Goal: Task Accomplishment & Management: Manage account settings

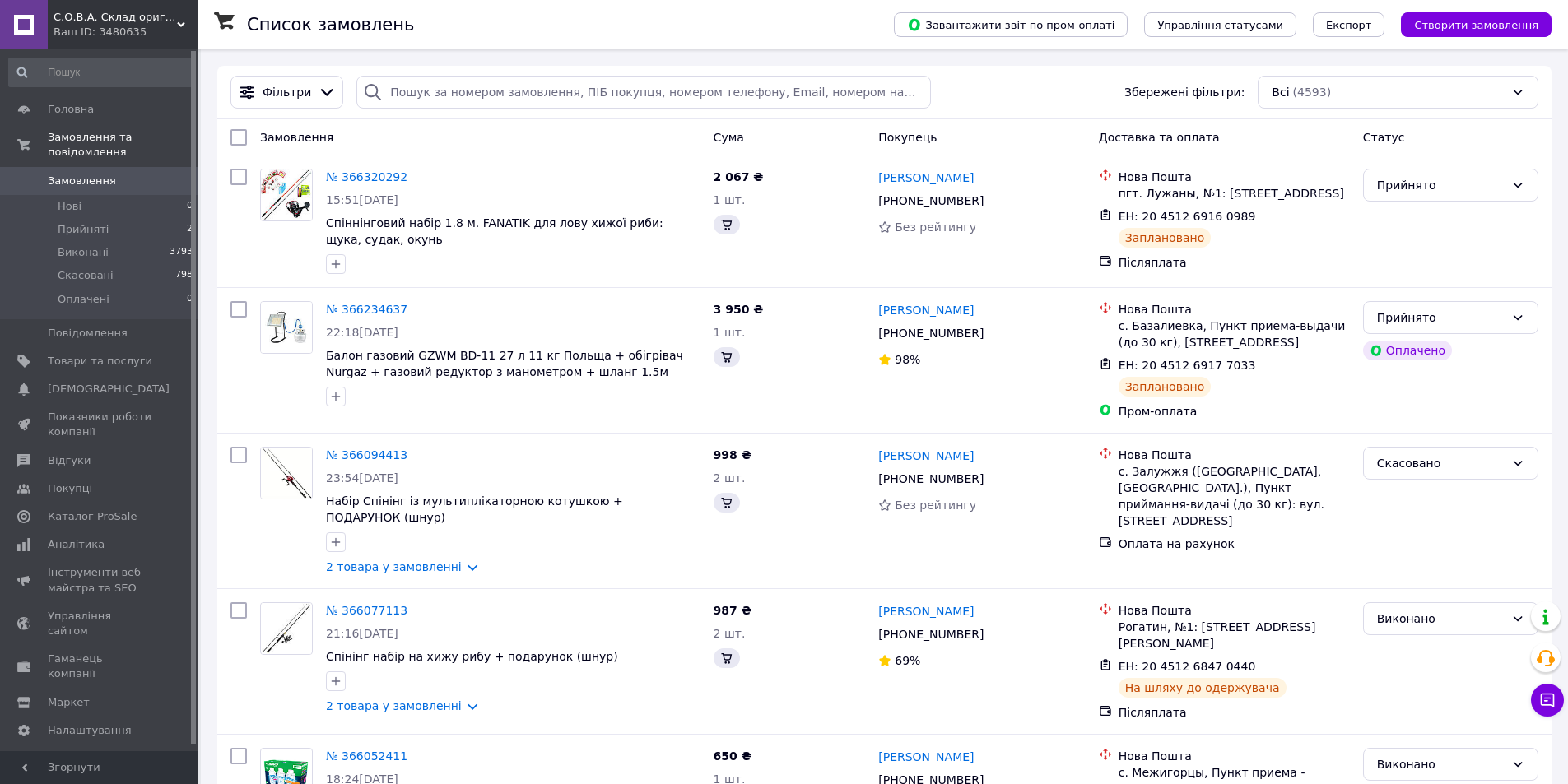
click at [181, 22] on icon at bounding box center [181, 25] width 8 height 8
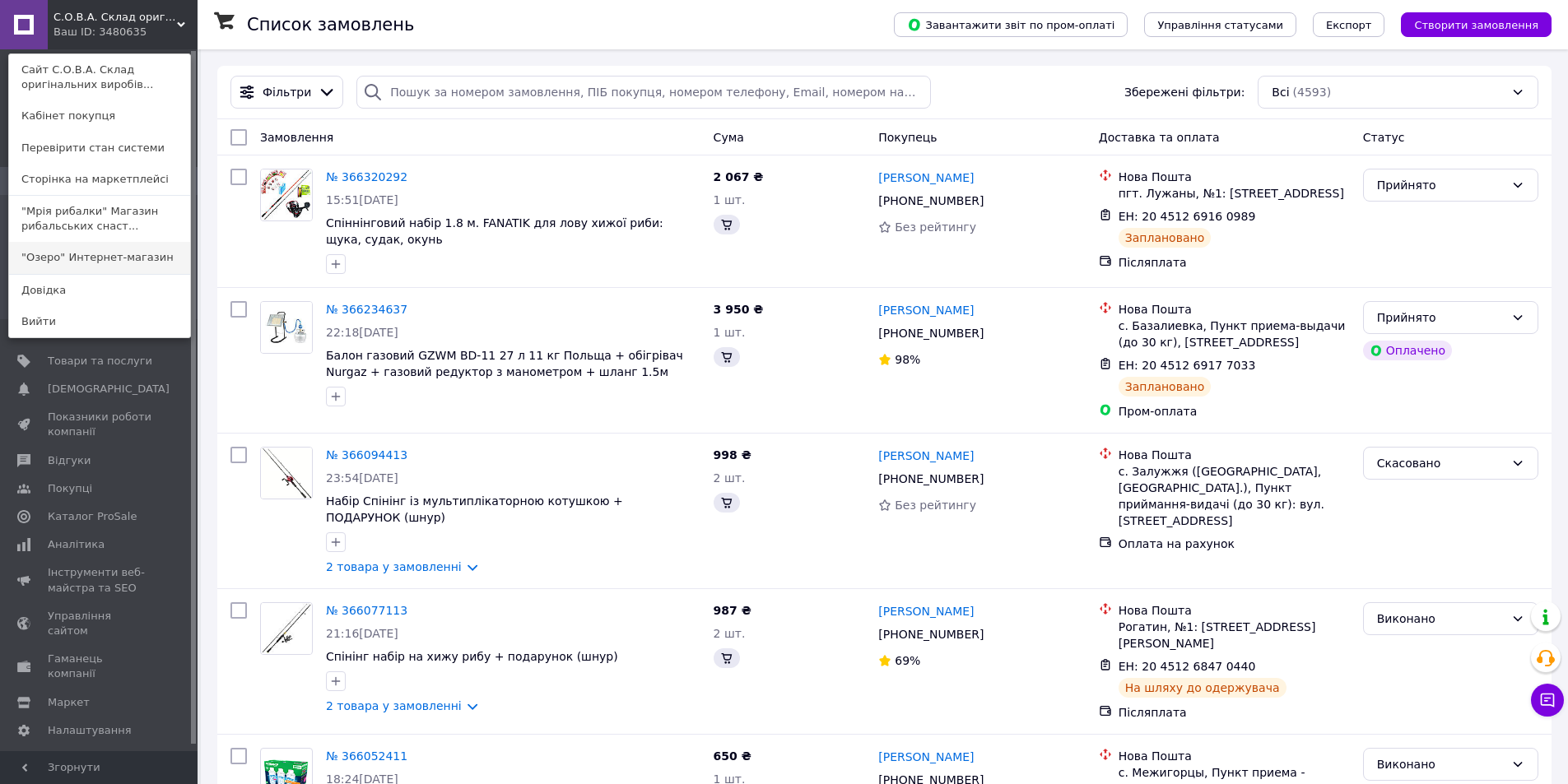
click at [95, 262] on link ""Озеро" Интернет-магазин" at bounding box center [100, 257] width 181 height 31
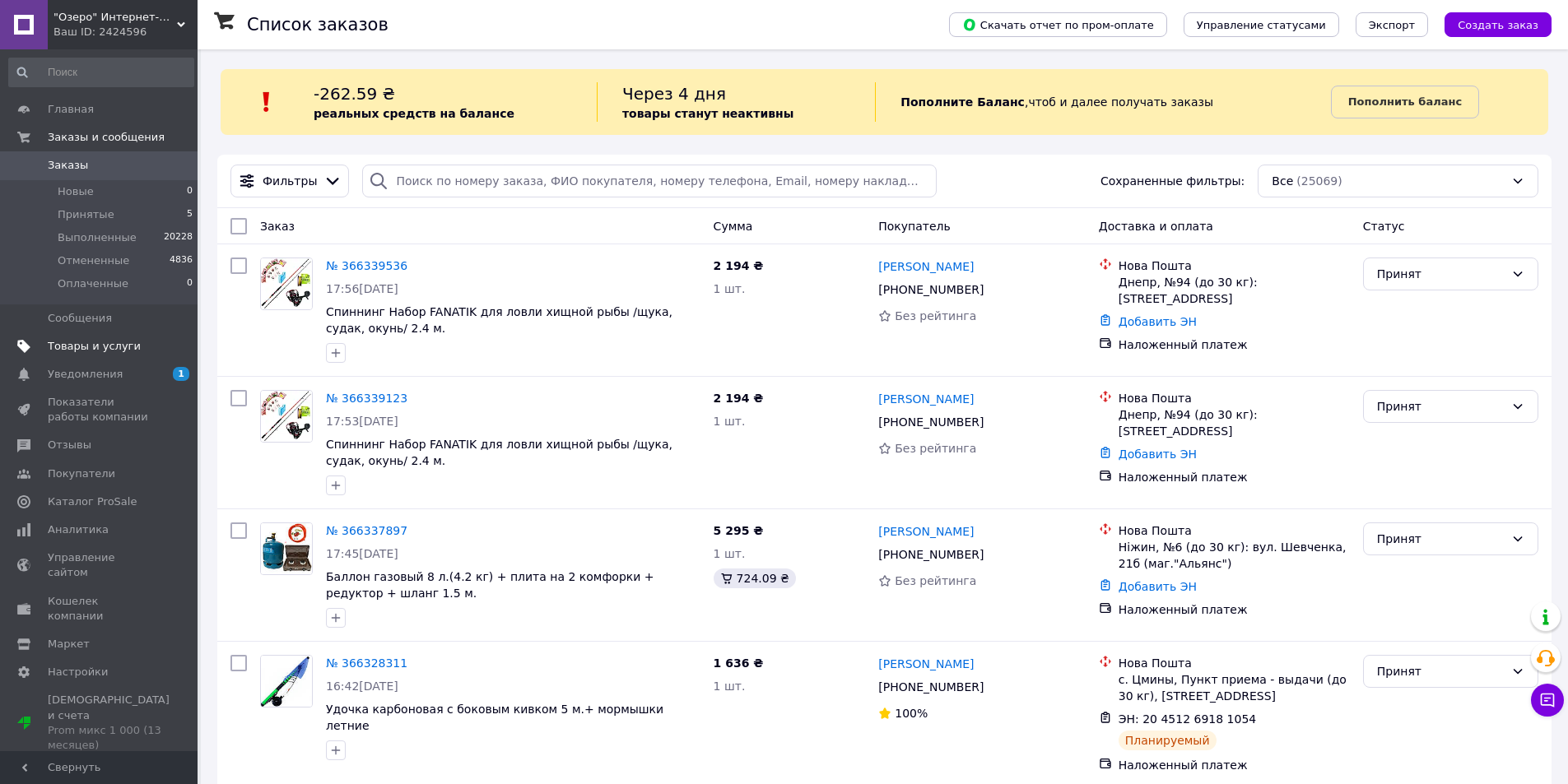
click at [88, 345] on span "Товары и услуги" at bounding box center [94, 346] width 93 height 15
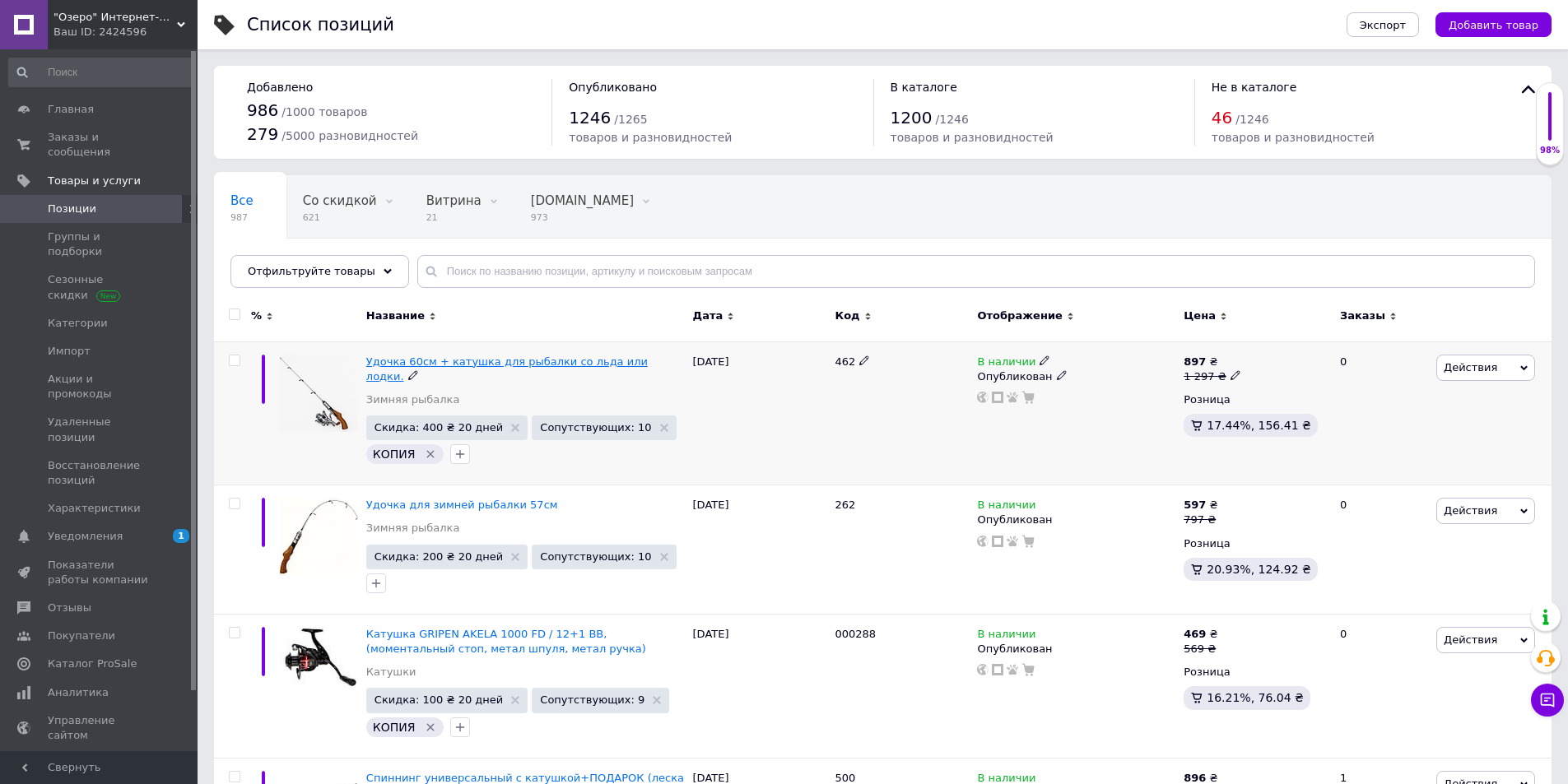
click at [485, 360] on span "Удочка 60см + катушка для рыбалки со льда или лодки." at bounding box center [507, 369] width 281 height 27
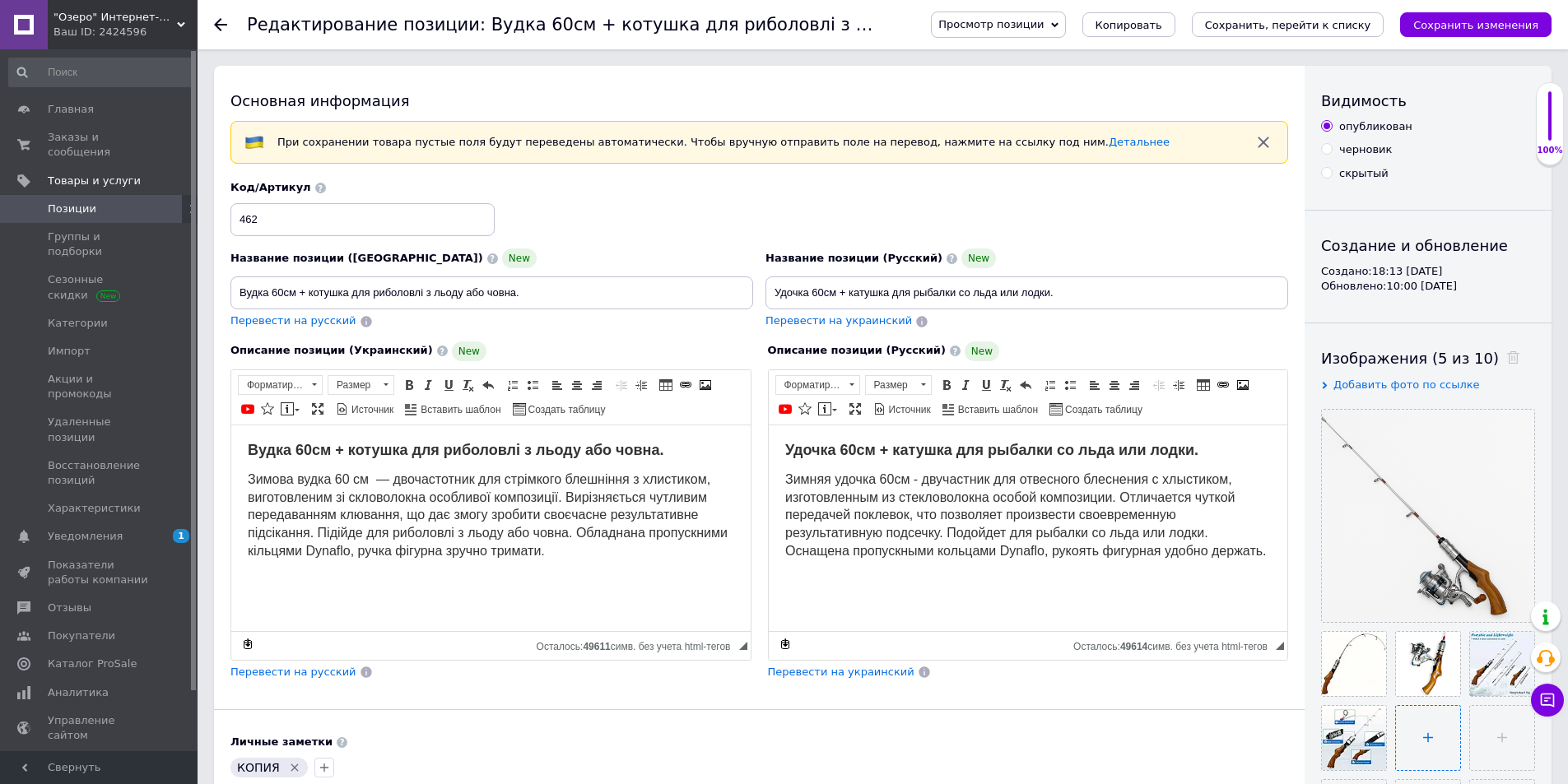
click at [1421, 742] on input "file" at bounding box center [1428, 738] width 65 height 65
type input "C:\fakepath\photo_2025-10-12_01-49-06.jpg"
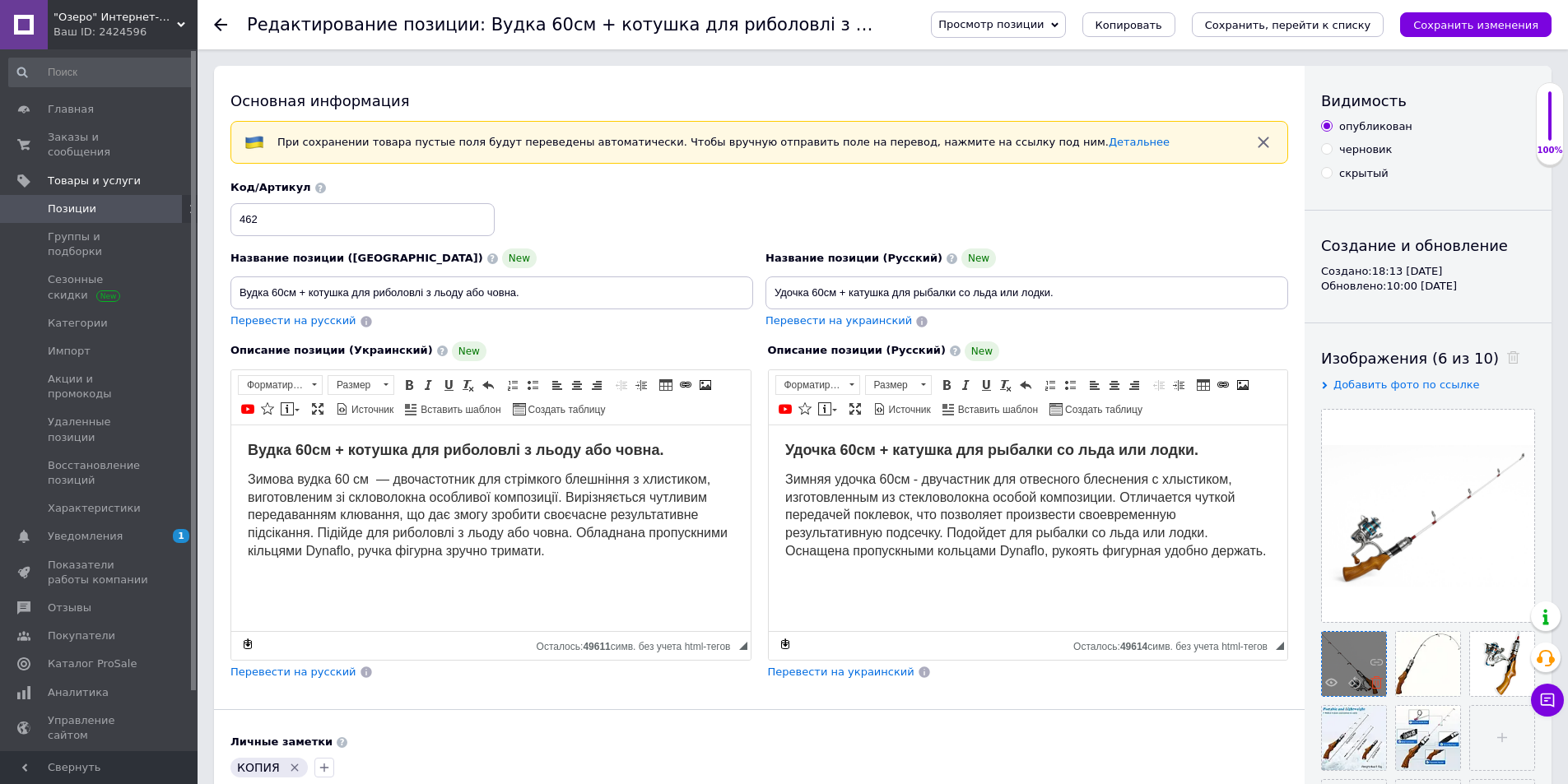
click at [1375, 682] on use at bounding box center [1376, 682] width 13 height 13
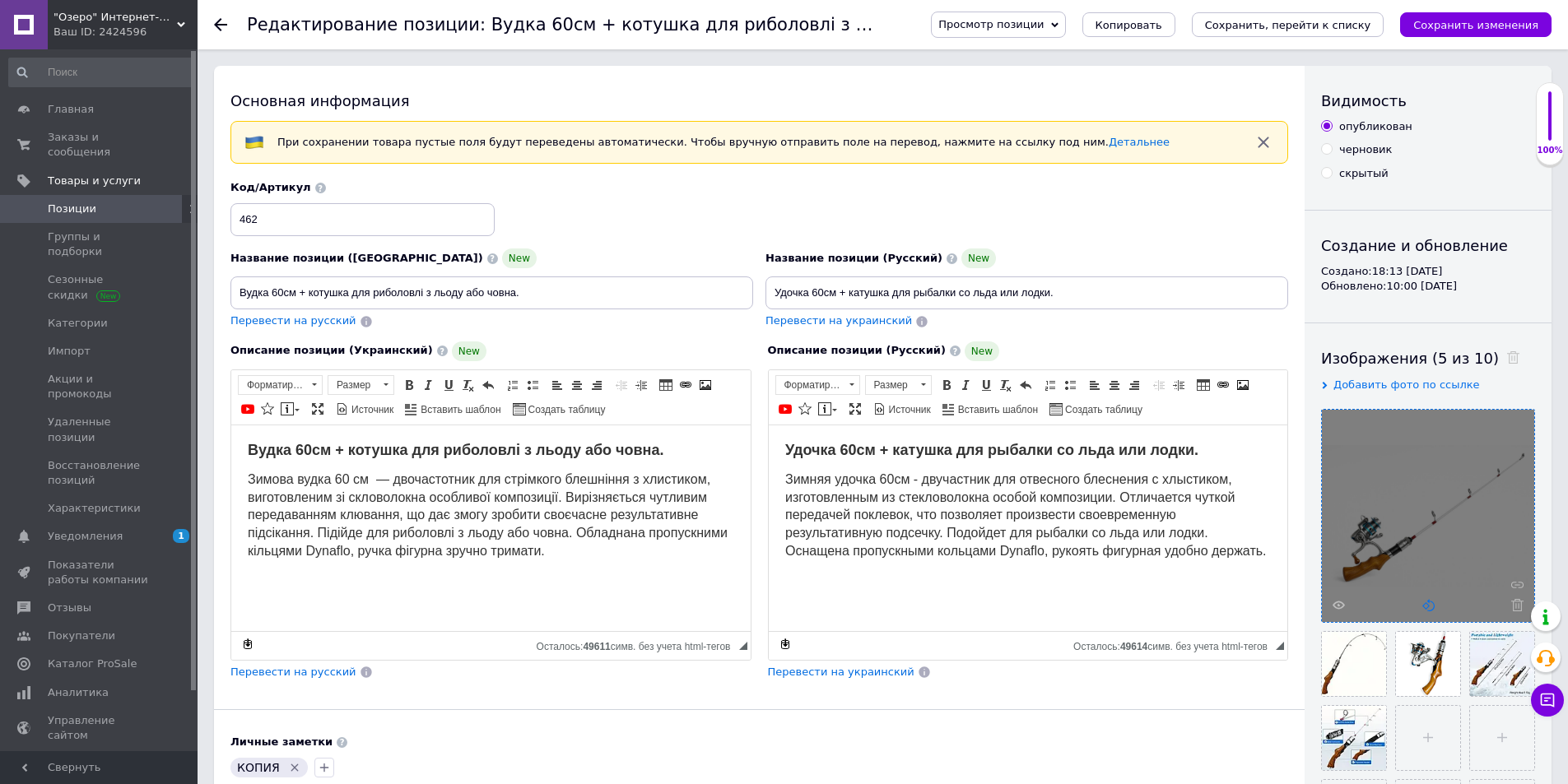
click at [1430, 600] on icon at bounding box center [1428, 605] width 13 height 13
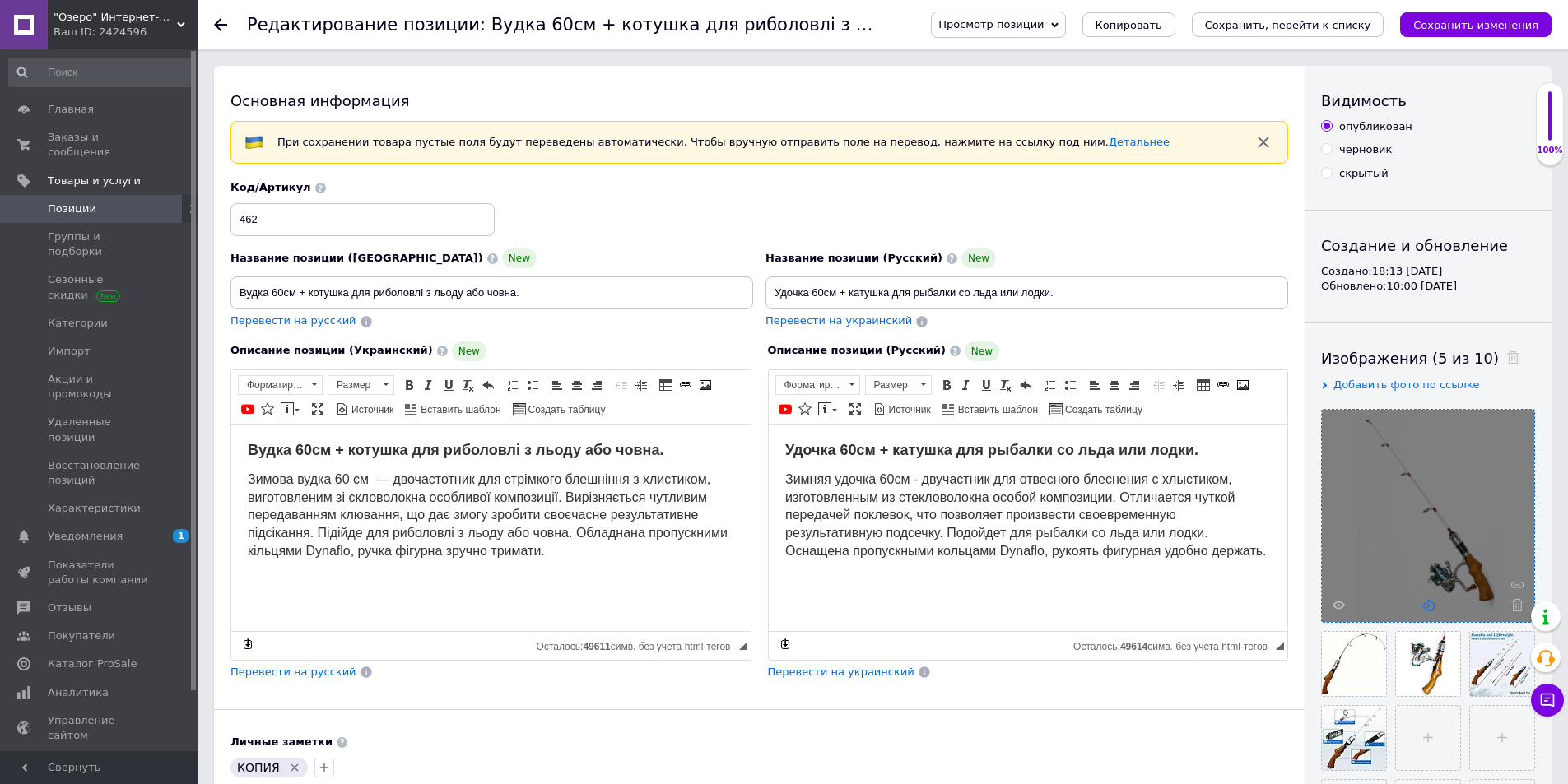
click at [1430, 600] on icon at bounding box center [1428, 605] width 13 height 13
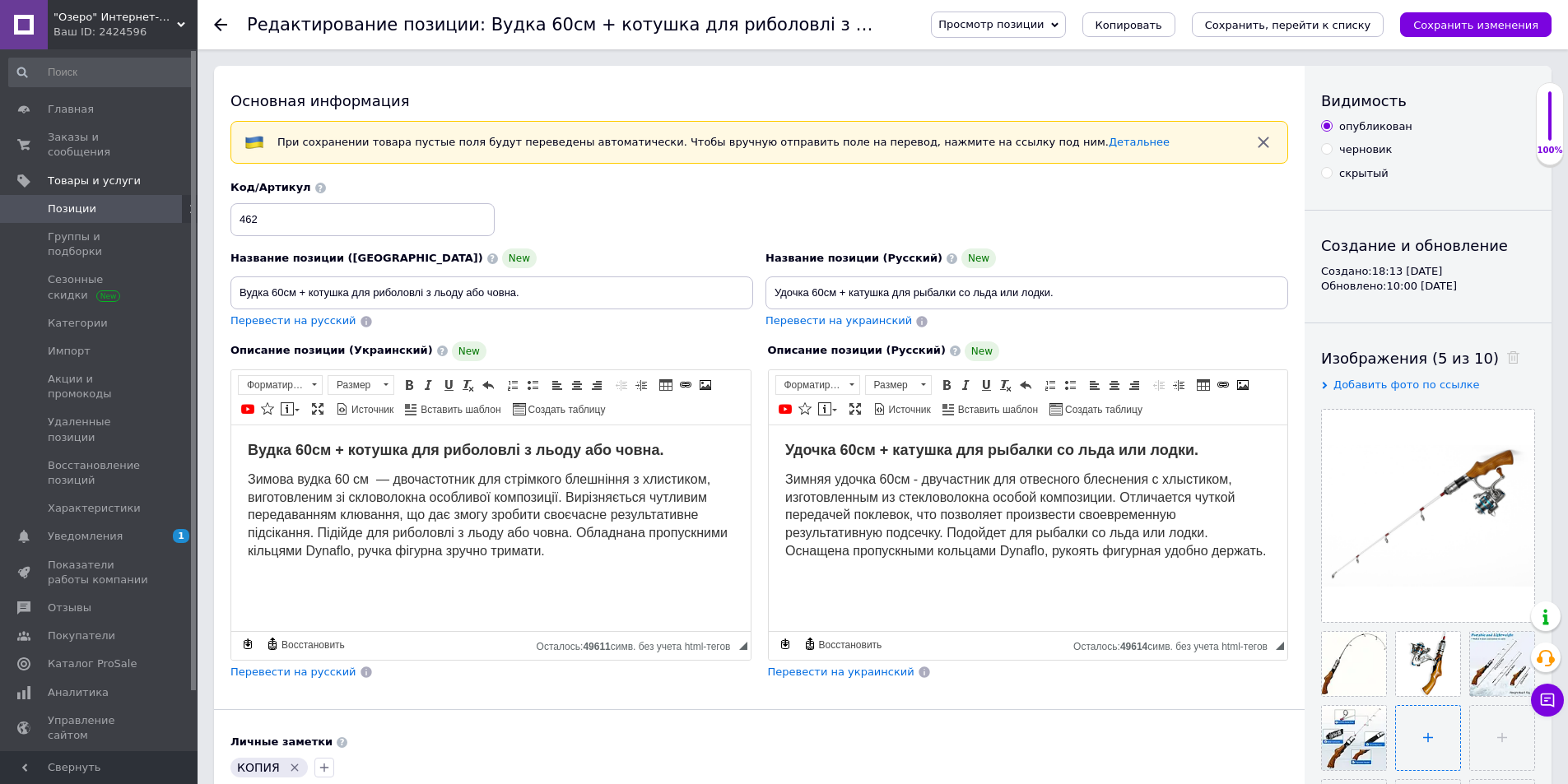
click at [1426, 740] on input "file" at bounding box center [1428, 738] width 65 height 65
type input "C:\fakepath\e8efff8f-1262-4835-889c-5062b169c5c8.png"
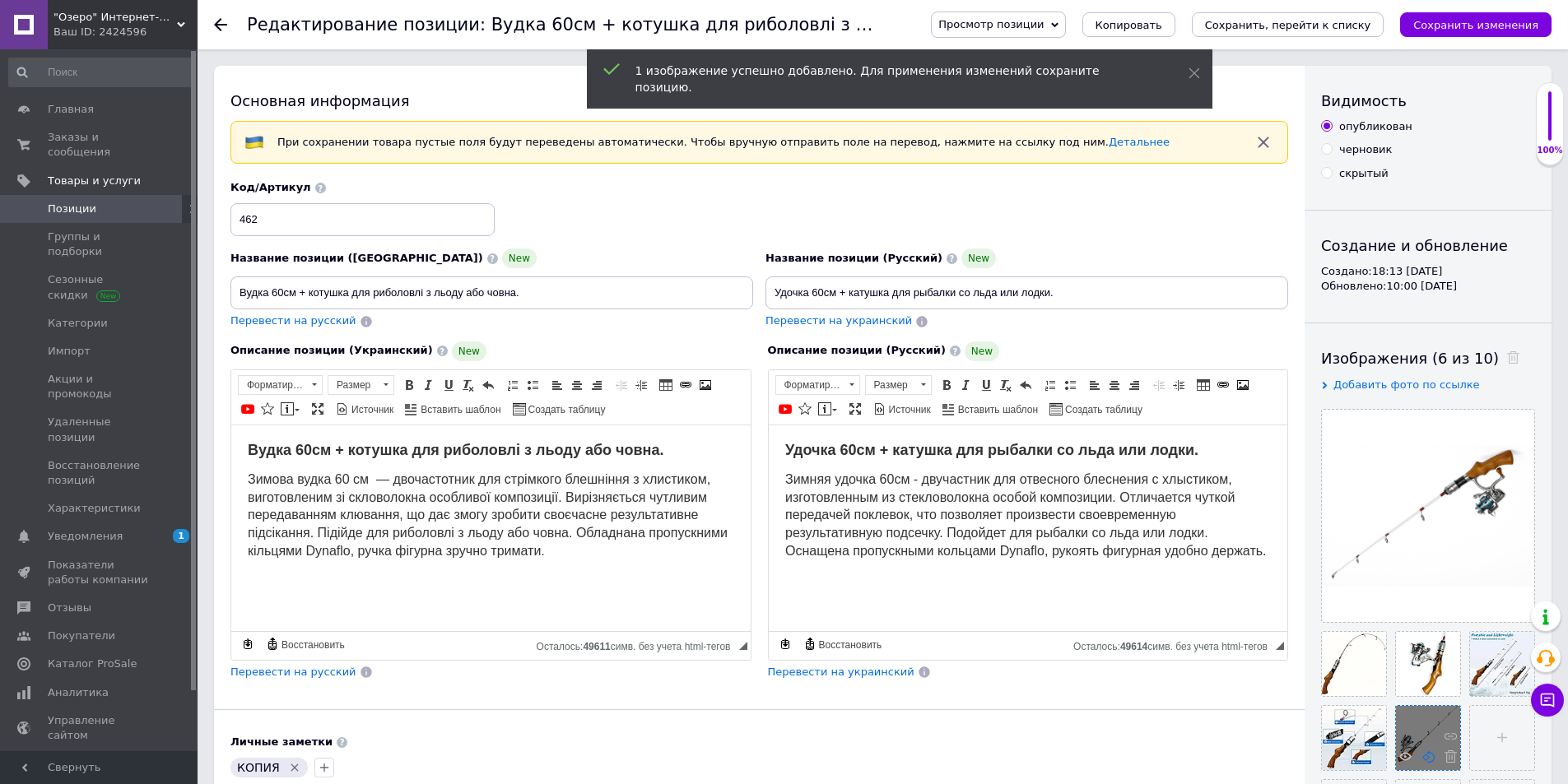
click at [1425, 759] on icon at bounding box center [1428, 756] width 13 height 13
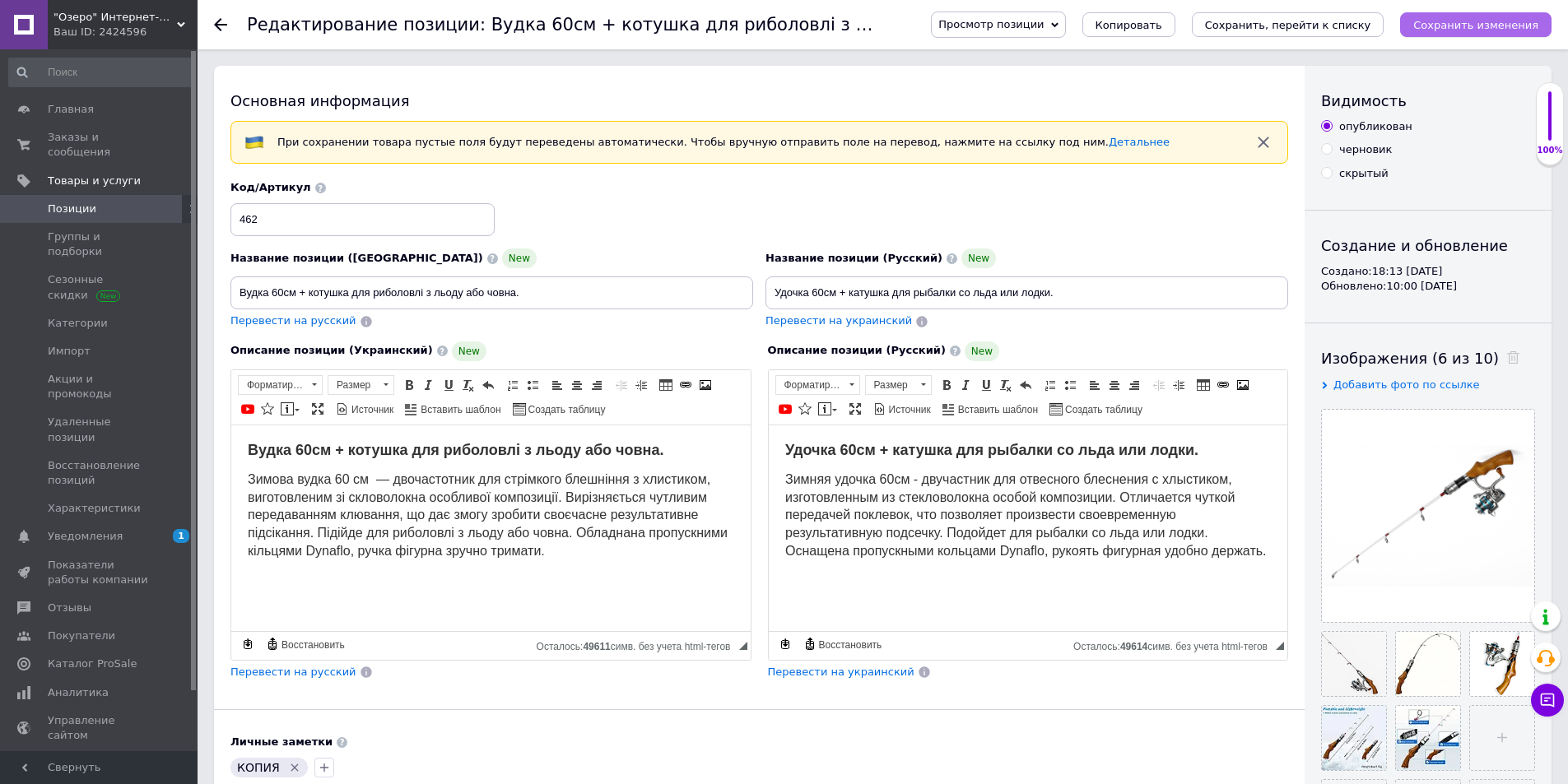
click at [1497, 29] on icon "Сохранить изменения" at bounding box center [1475, 25] width 125 height 13
click at [1065, 23] on span "Просмотр позиции" at bounding box center [998, 24] width 134 height 26
click at [1078, 75] on li "Сохранить и посмотреть на портале" at bounding box center [1043, 78] width 224 height 23
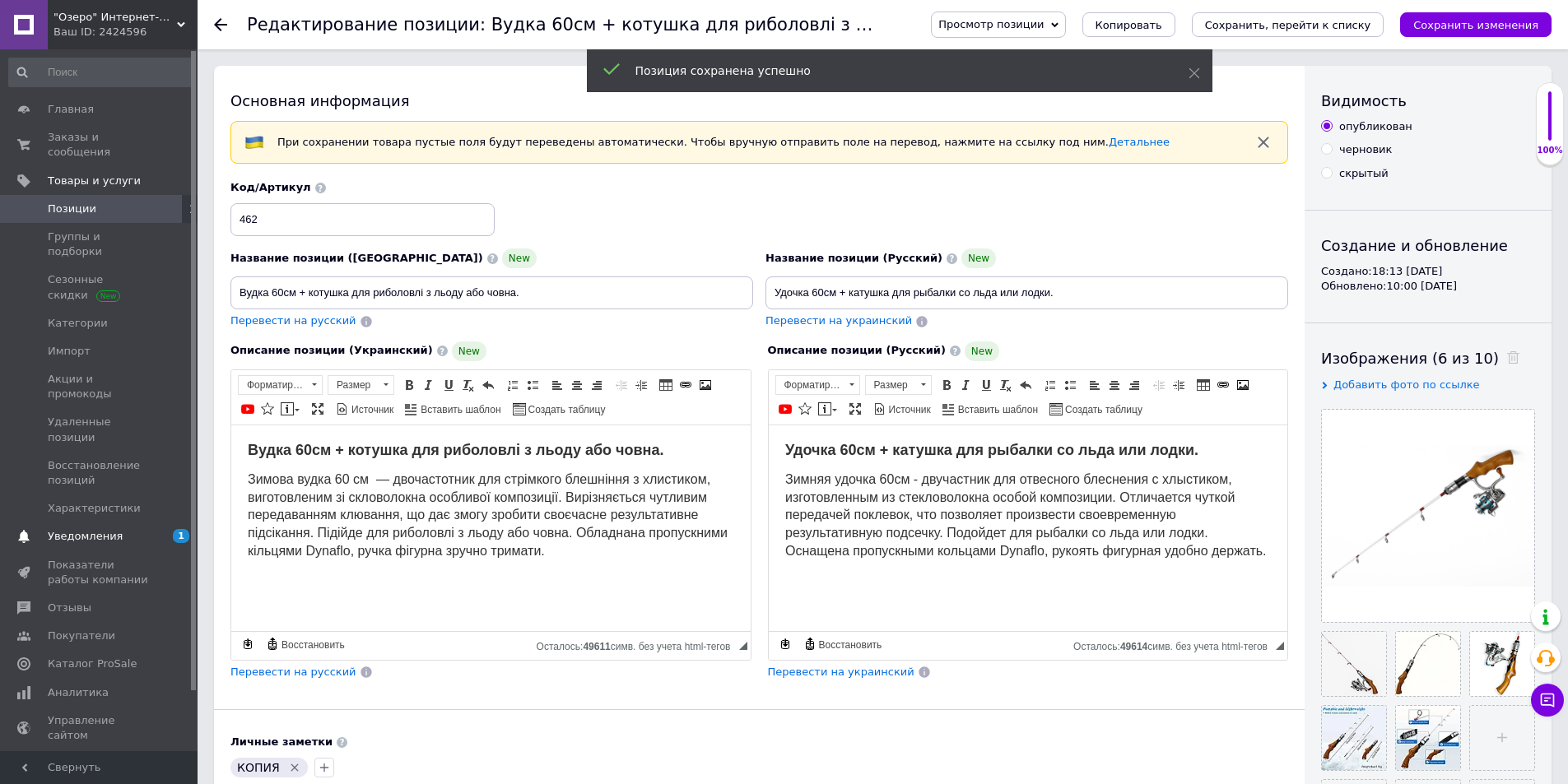
click at [90, 529] on span "Уведомления" at bounding box center [85, 537] width 75 height 15
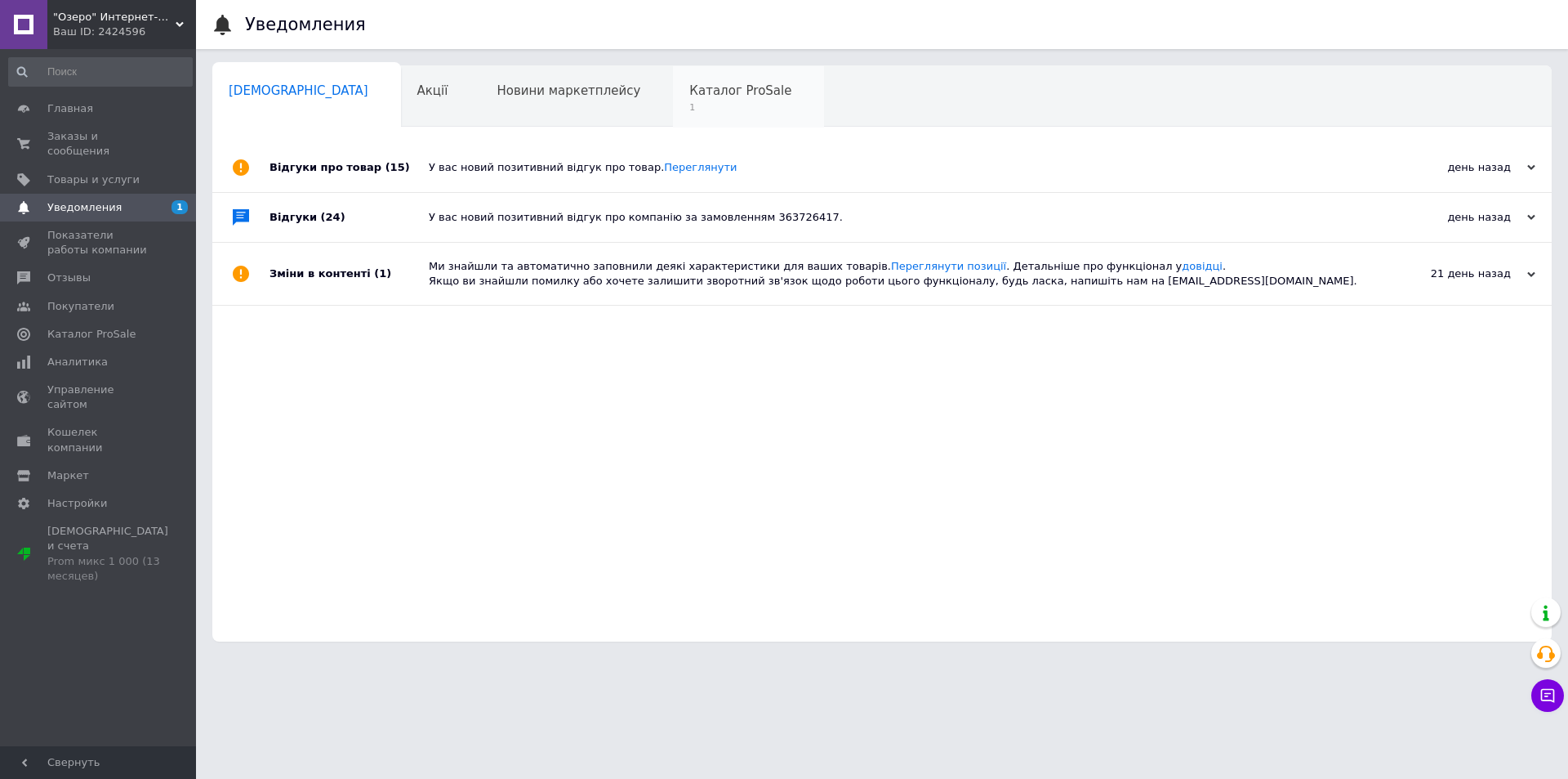
click at [689, 93] on span "Каталог ProSale" at bounding box center [740, 91] width 102 height 15
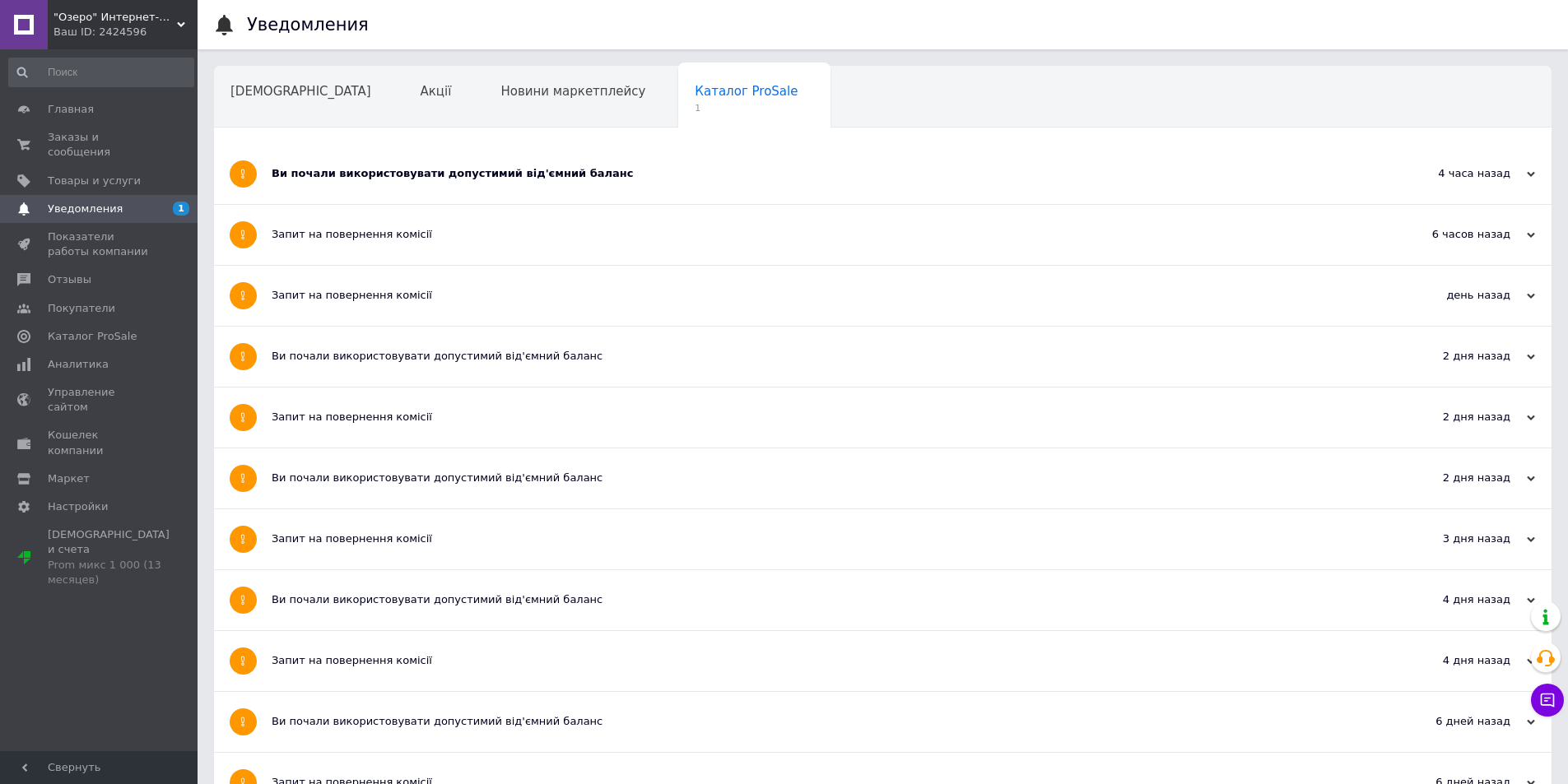
click at [405, 171] on div "Ви почали використовувати допустимий від'ємний баланс" at bounding box center [821, 174] width 1099 height 15
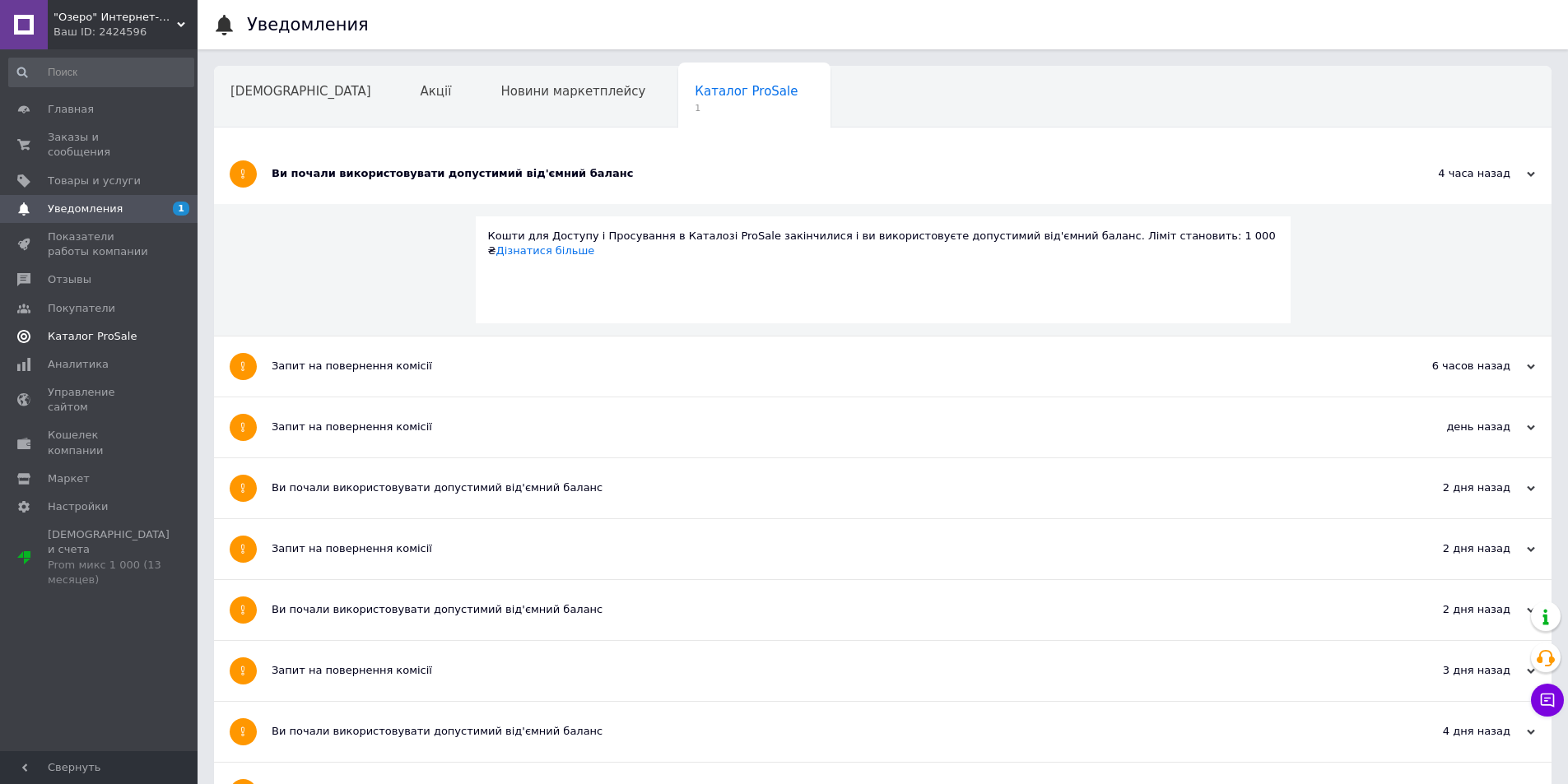
click at [102, 329] on span "Каталог ProSale" at bounding box center [92, 336] width 89 height 15
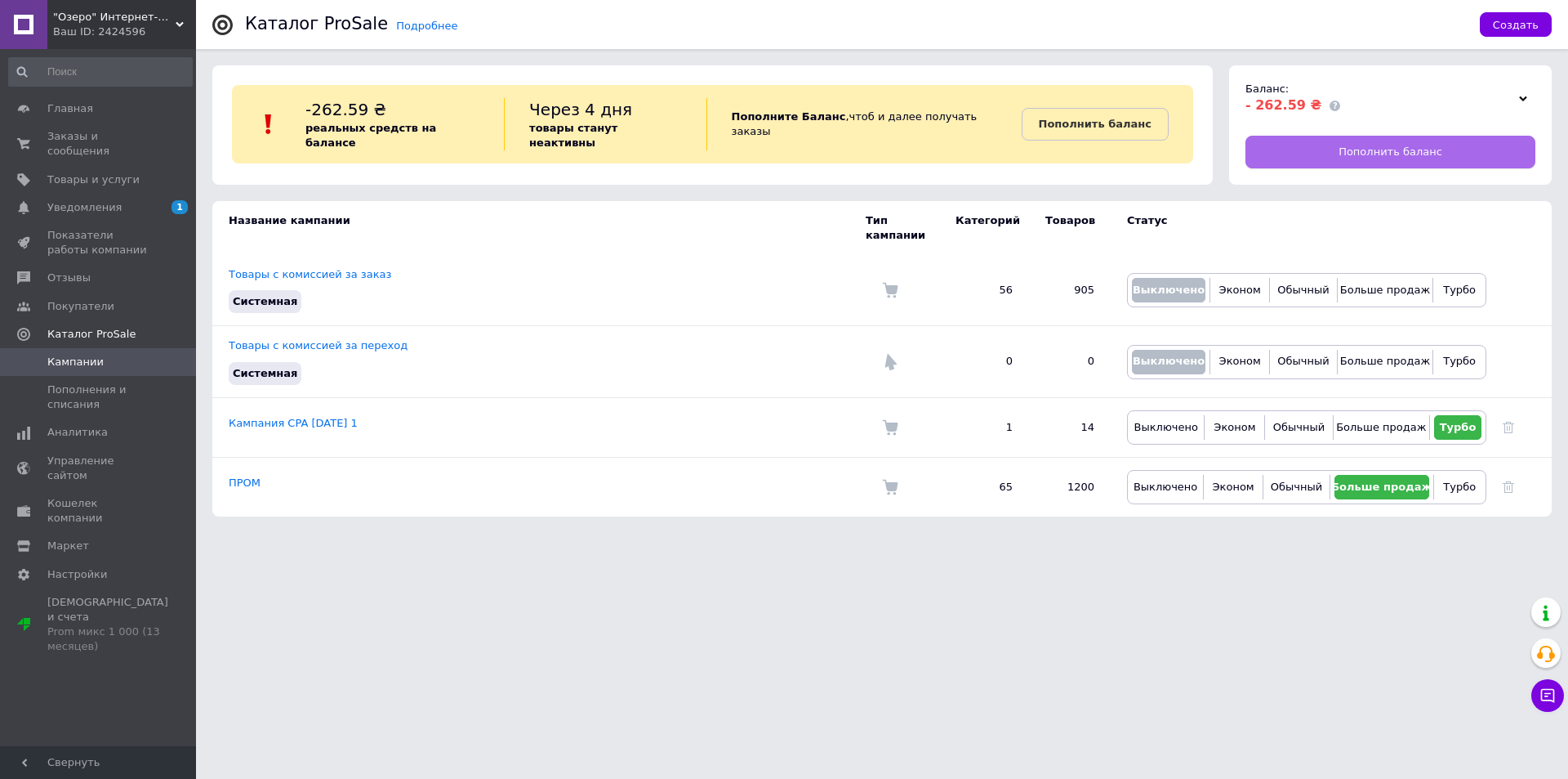
click at [1395, 147] on span "Пополнить баланс" at bounding box center [1391, 152] width 104 height 15
click at [175, 22] on span ""Озеро" Интернет-магазин" at bounding box center [114, 17] width 122 height 15
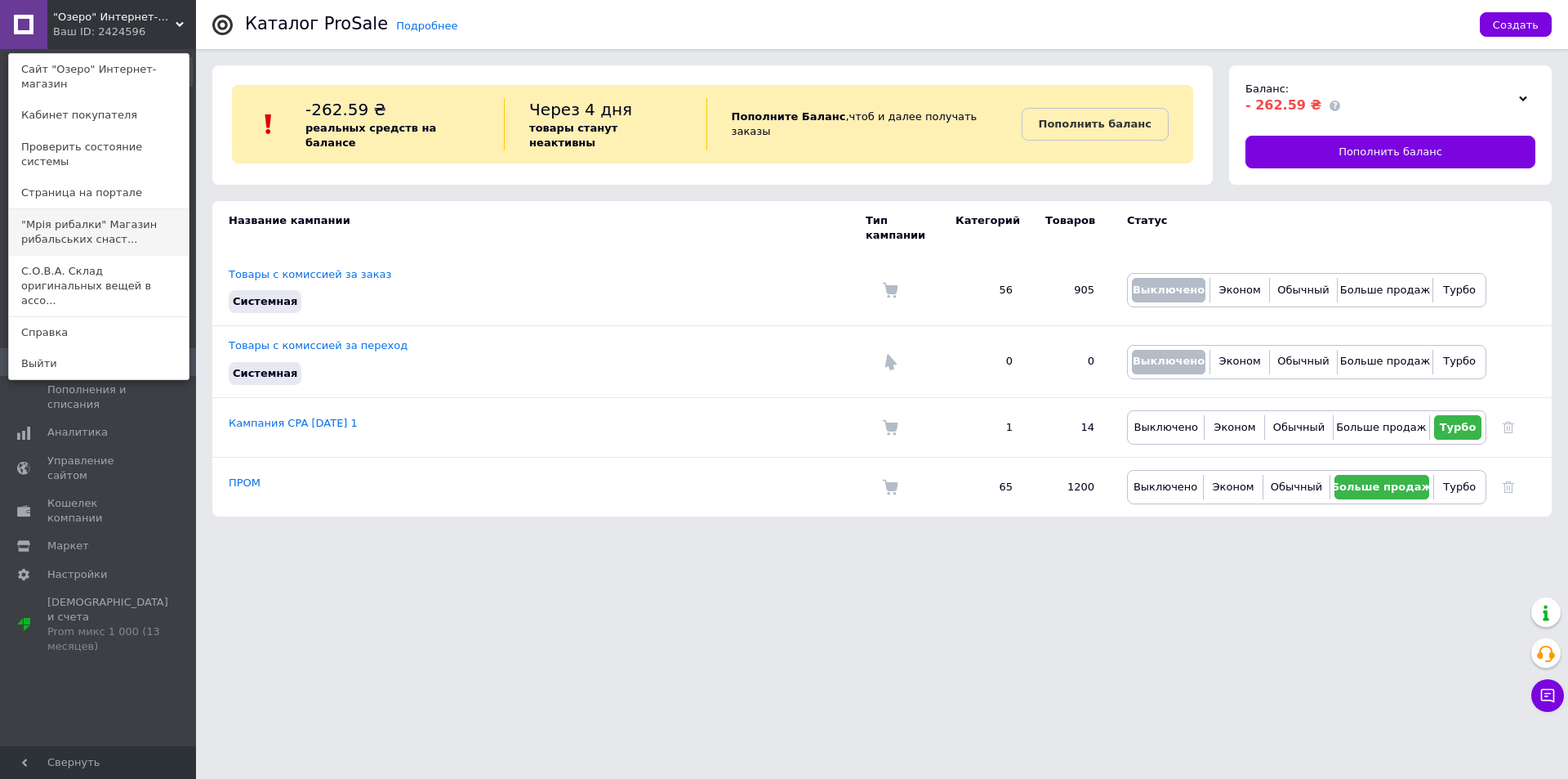
click at [93, 209] on link ""Мрія рибалки" Магазин рибальських снаст..." at bounding box center [99, 232] width 180 height 46
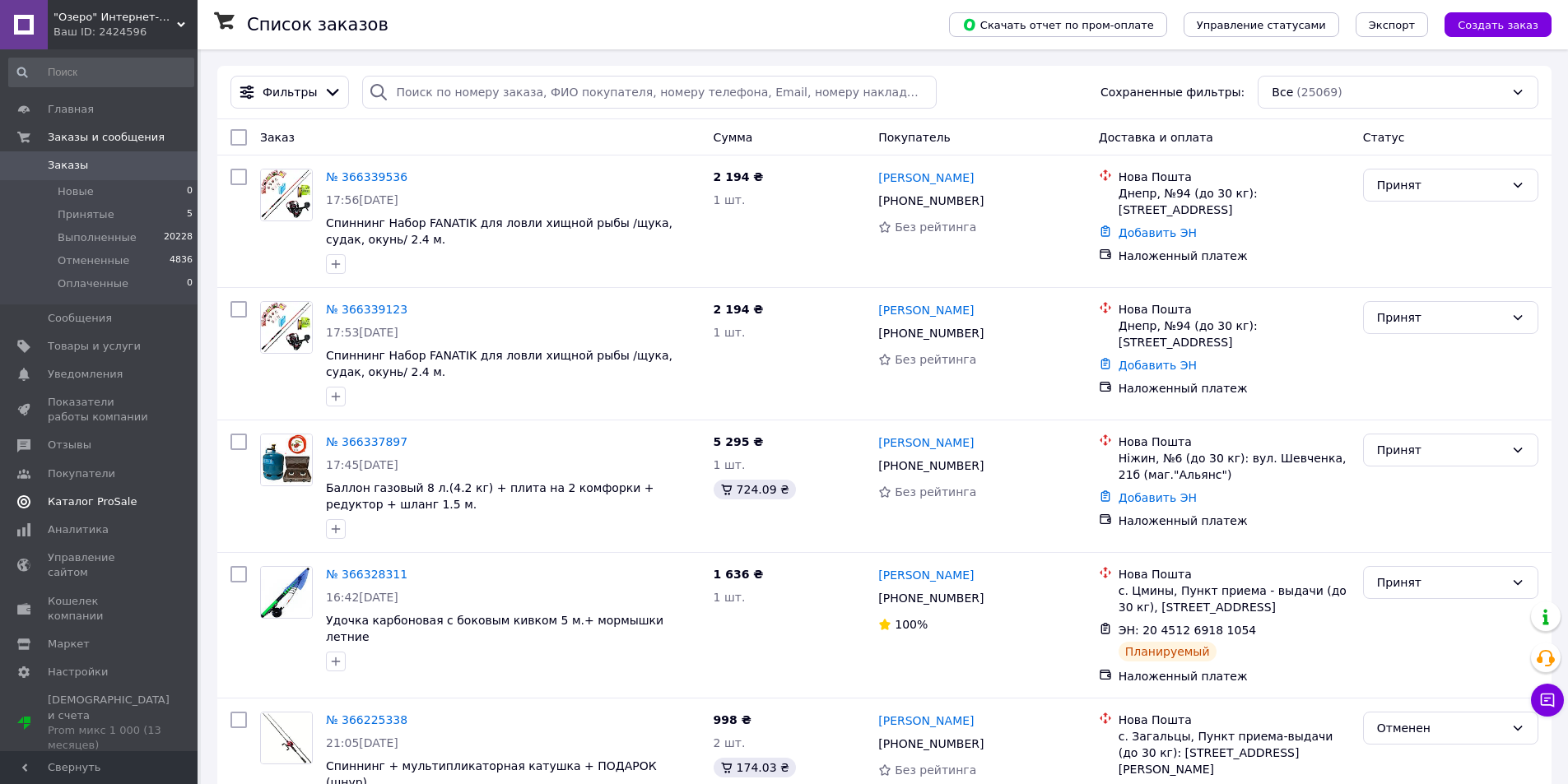
click at [107, 501] on span "Каталог ProSale" at bounding box center [92, 502] width 89 height 15
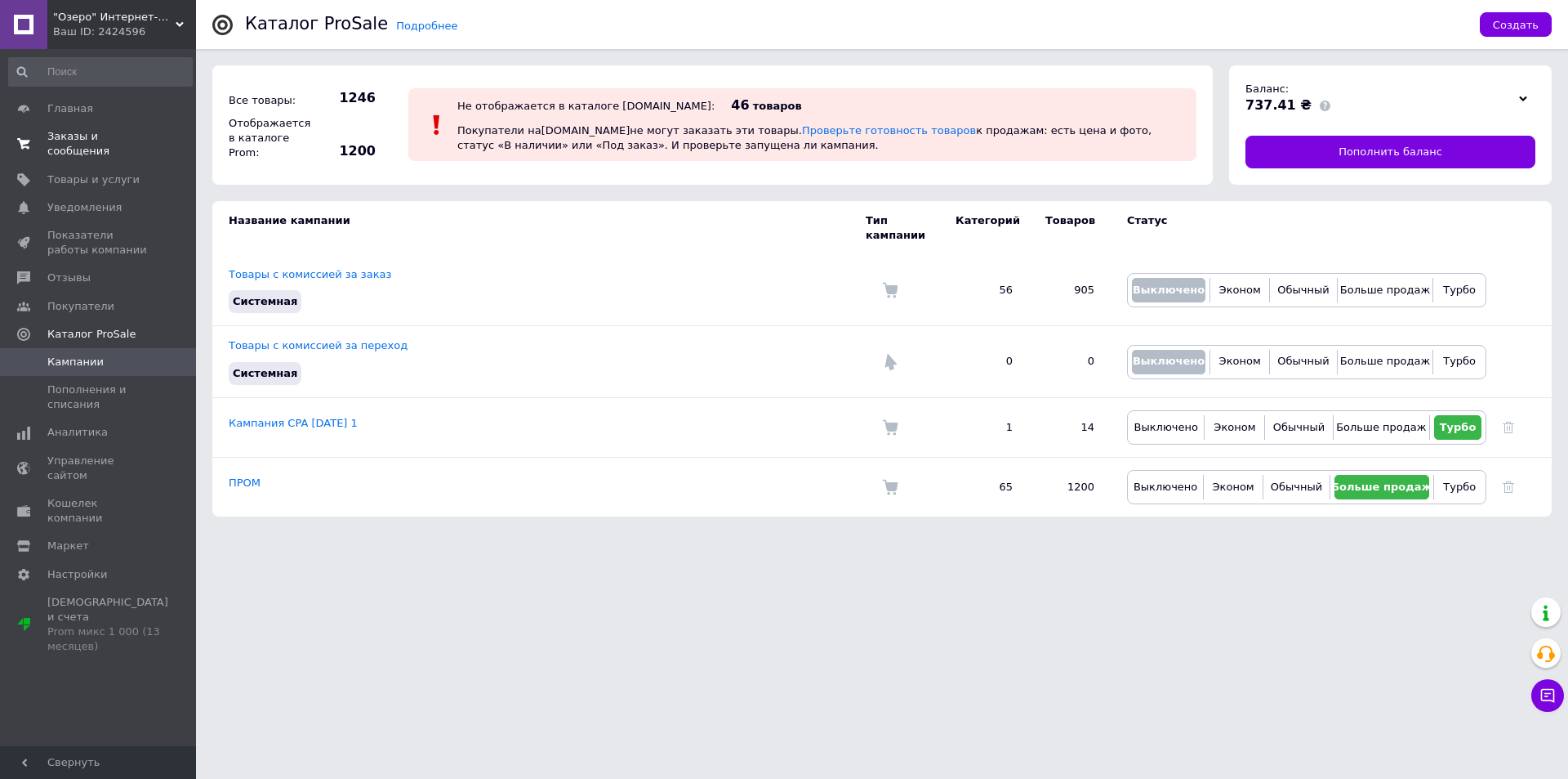
click at [78, 139] on span "Заказы и сообщения" at bounding box center [99, 143] width 104 height 29
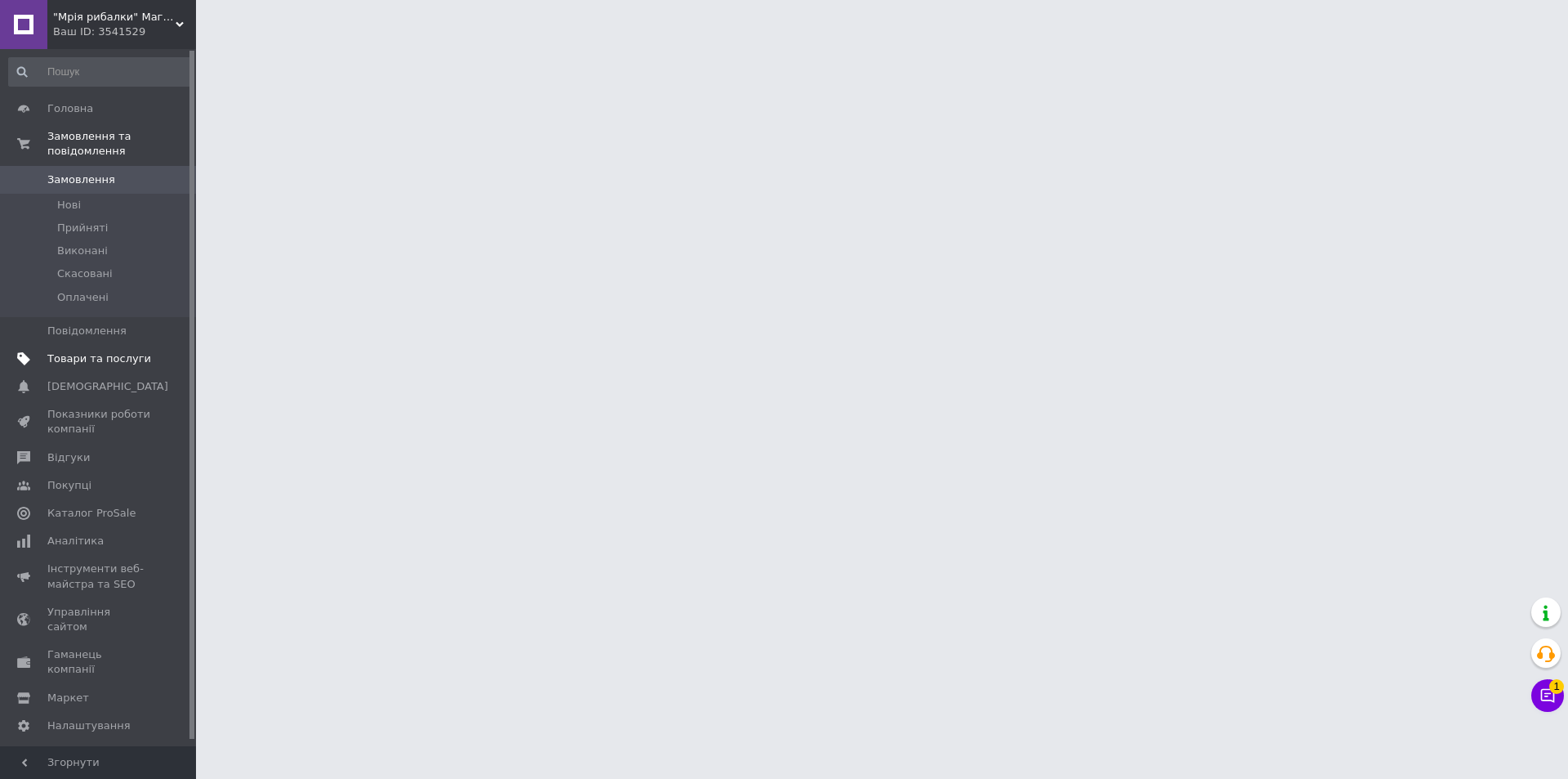
click at [125, 352] on span "Товари та послуги" at bounding box center [99, 359] width 104 height 15
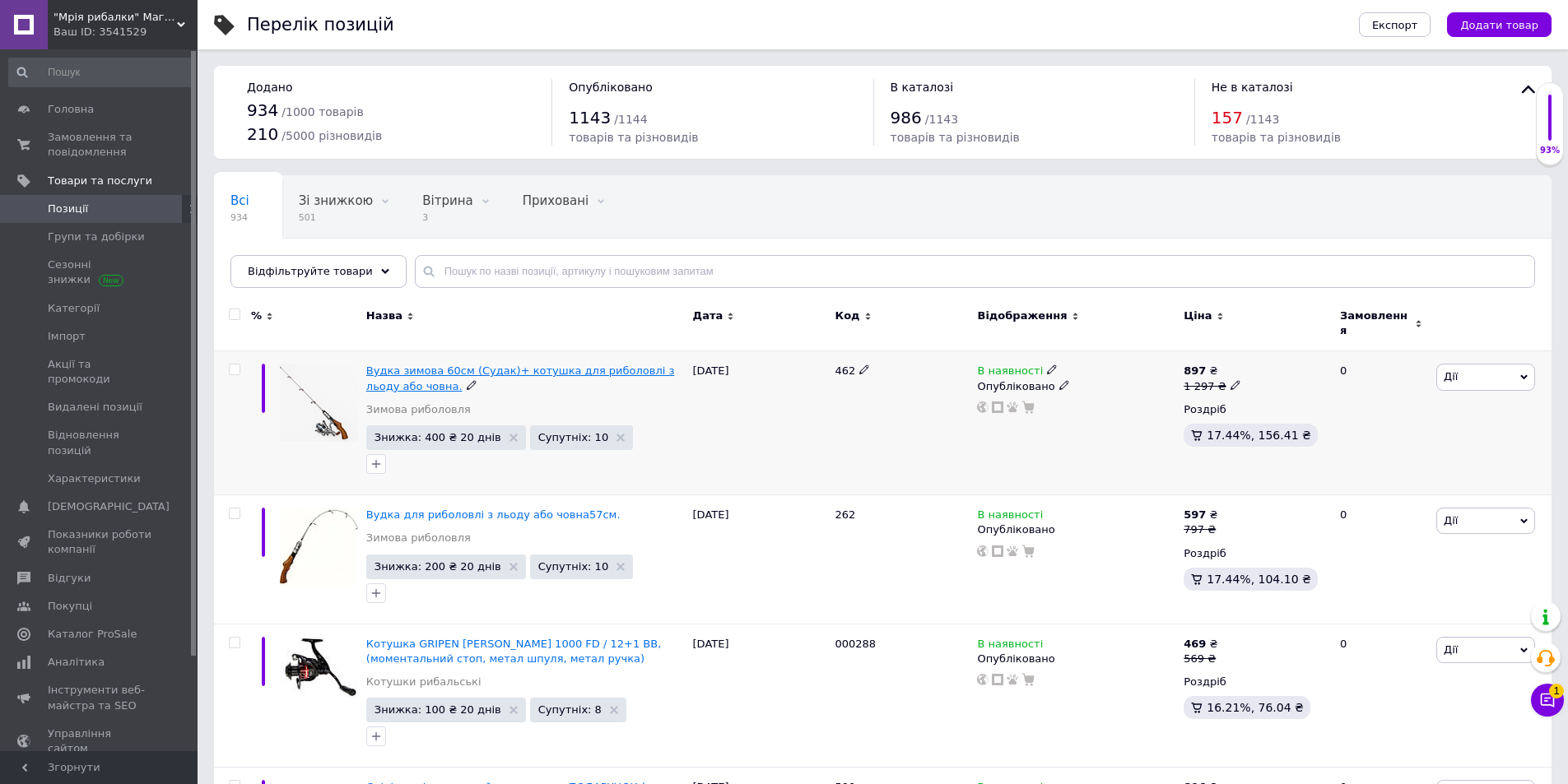
click at [428, 365] on span "Вудка зимова 60см (Судак)+ котушка для риболовлі з льоду або човна." at bounding box center [521, 378] width 309 height 27
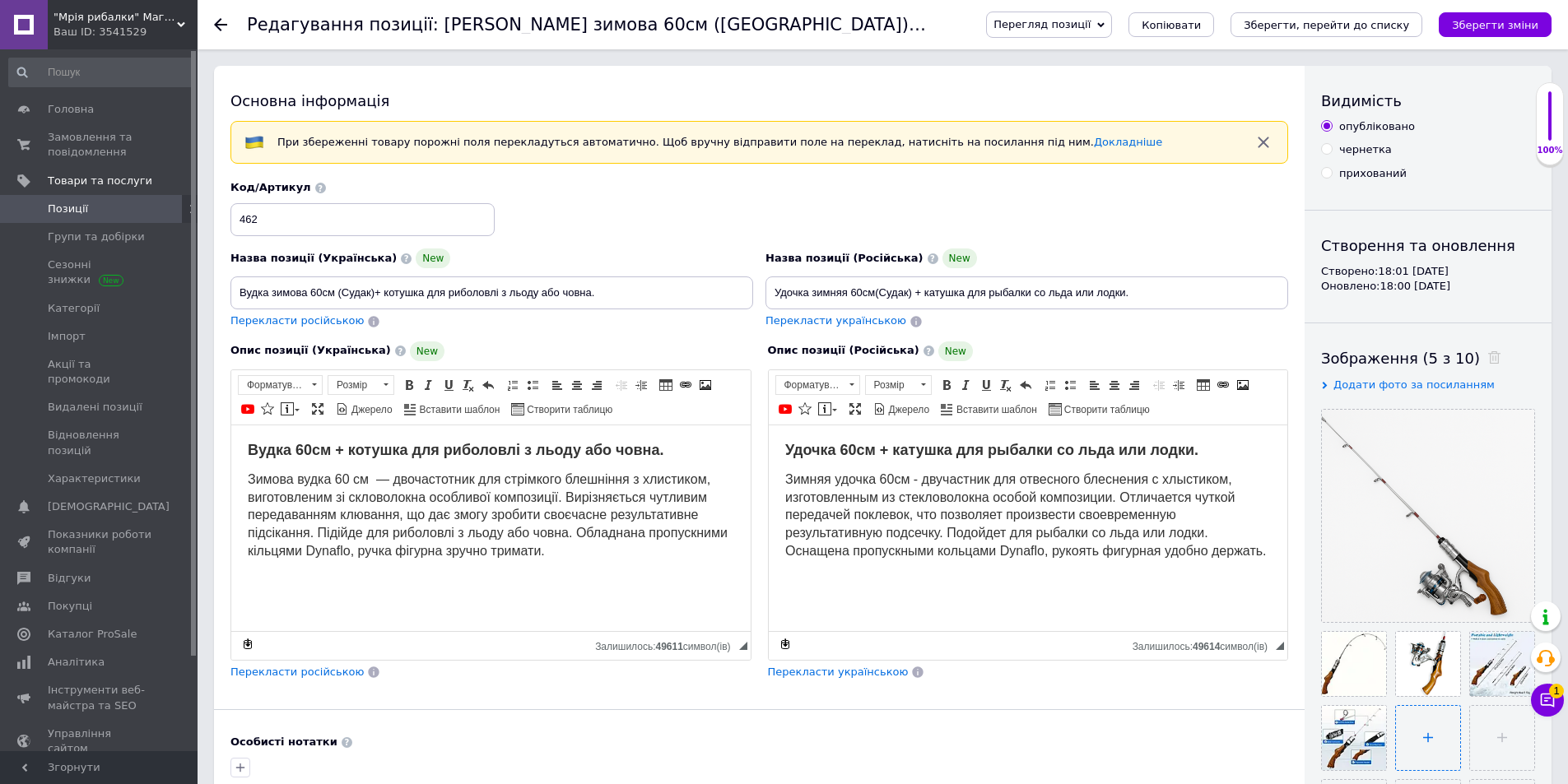
click at [1424, 739] on input "file" at bounding box center [1428, 738] width 65 height 65
type input "C:\fakepath\photo_2025-10-12_01-49-06.jpg"
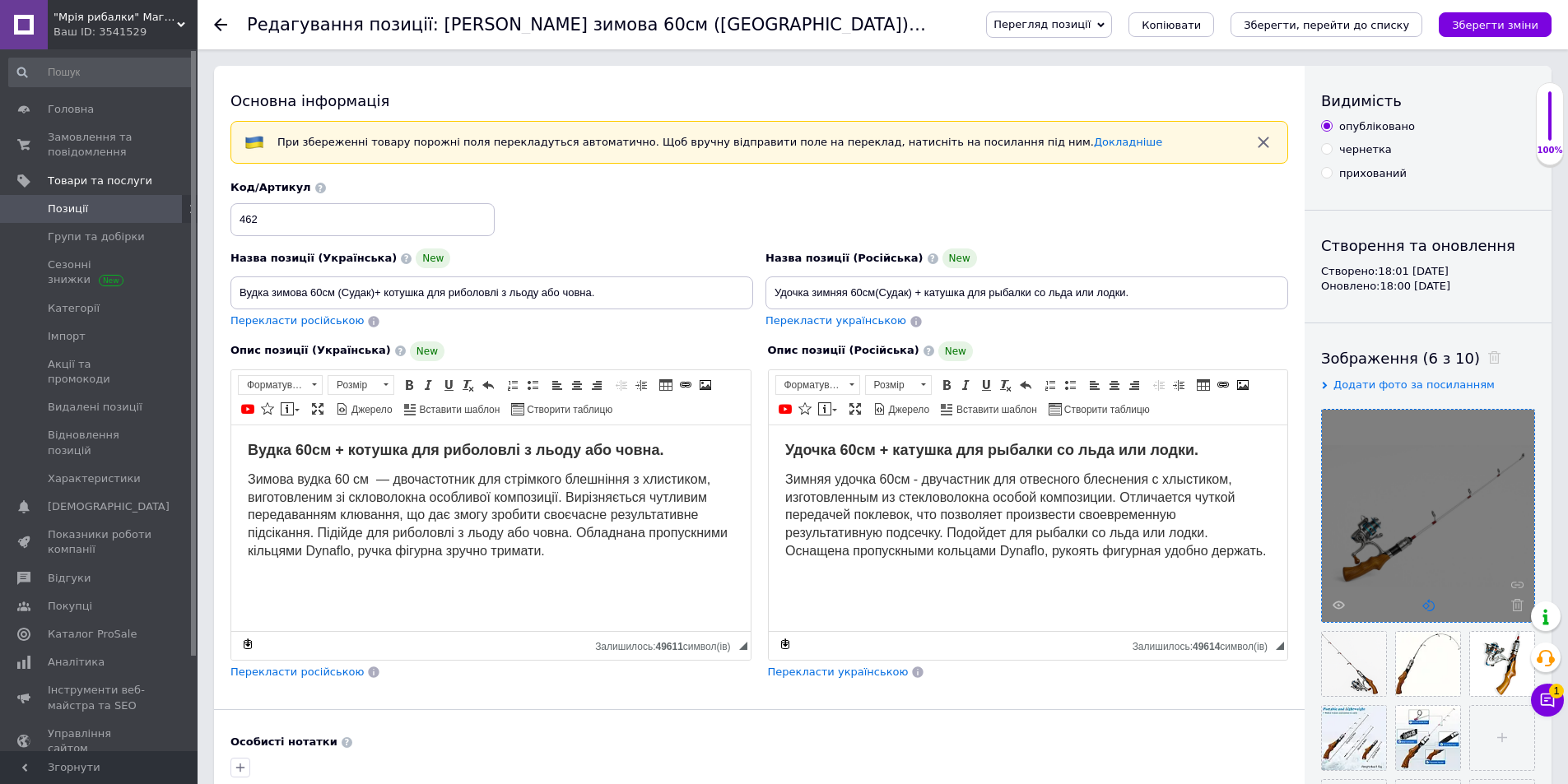
click at [1426, 603] on use at bounding box center [1428, 605] width 13 height 13
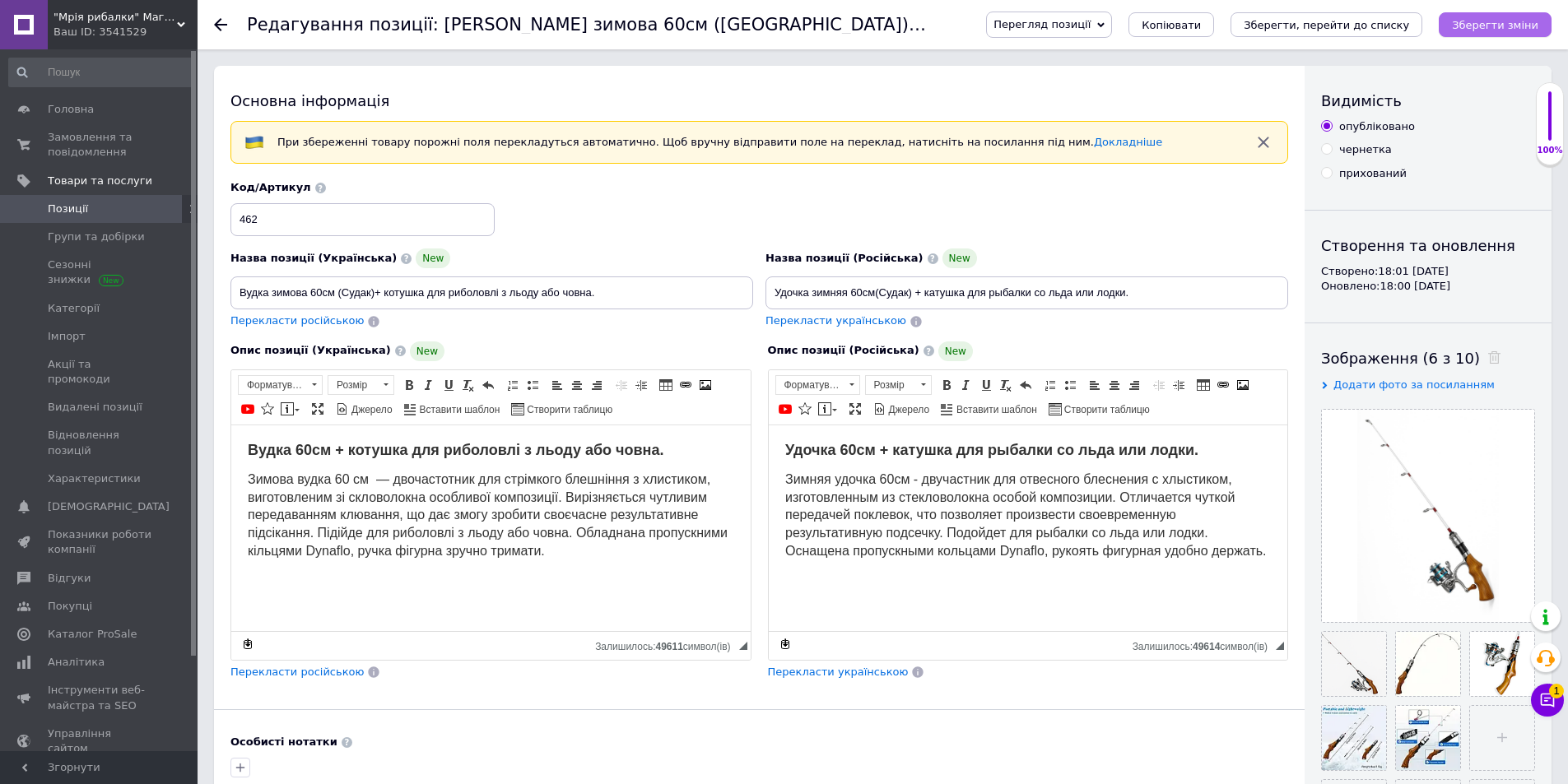
click at [1515, 27] on icon "Зберегти зміни" at bounding box center [1494, 25] width 86 height 13
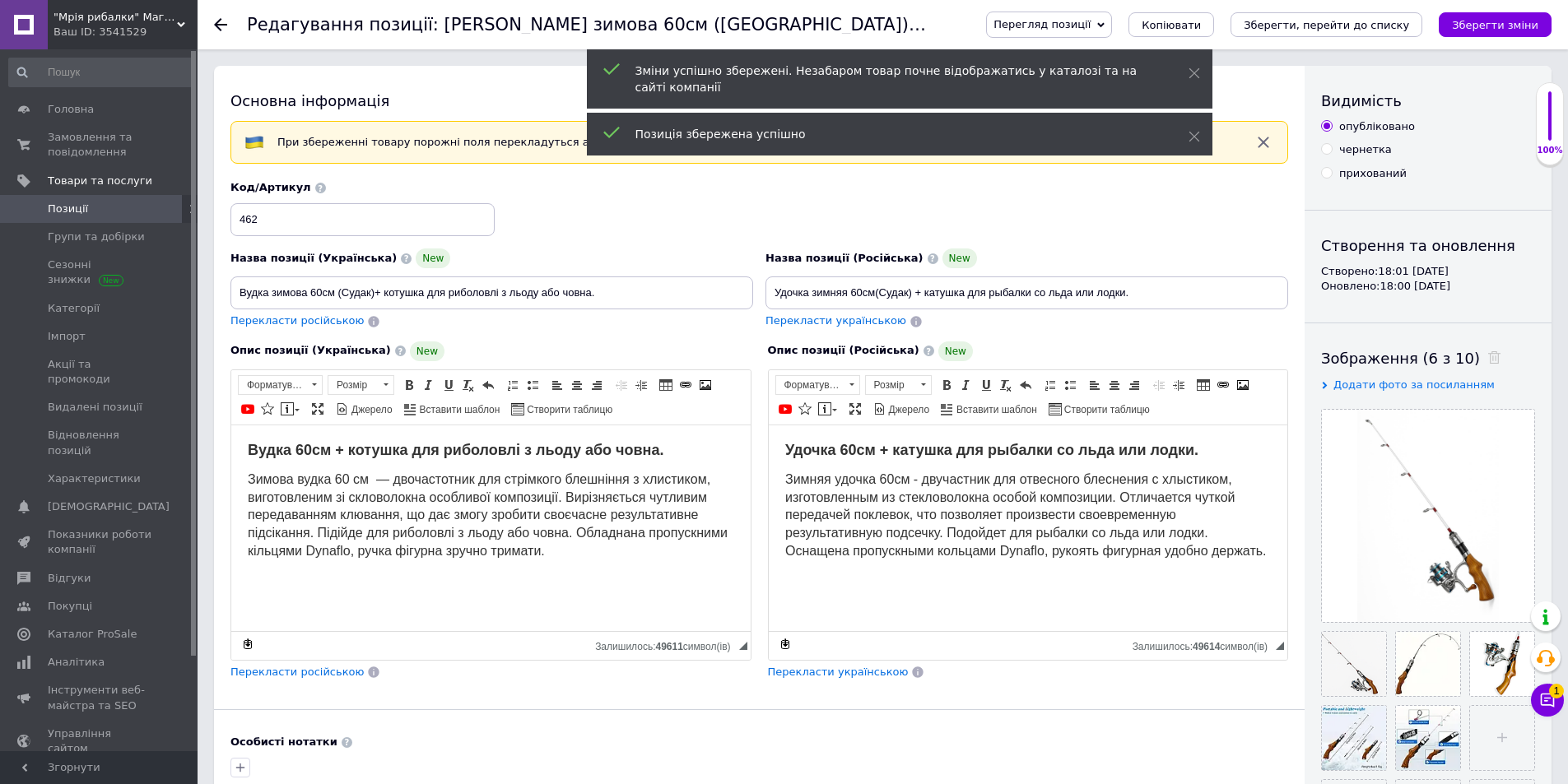
click at [1091, 23] on span "Перегляд позиції" at bounding box center [1042, 24] width 97 height 13
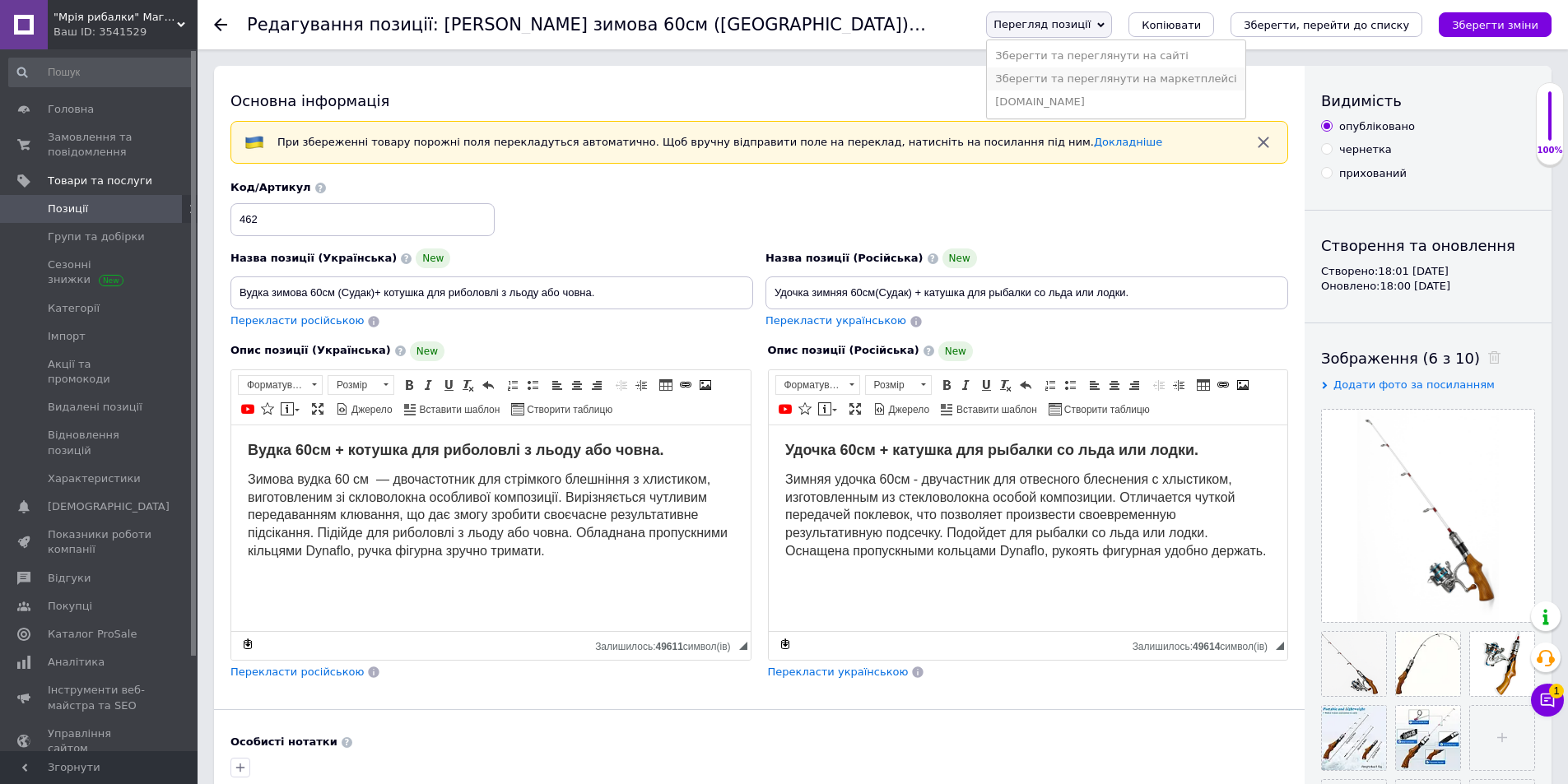
click at [1150, 78] on li "Зберегти та переглянути на маркетплейсі" at bounding box center [1115, 78] width 258 height 23
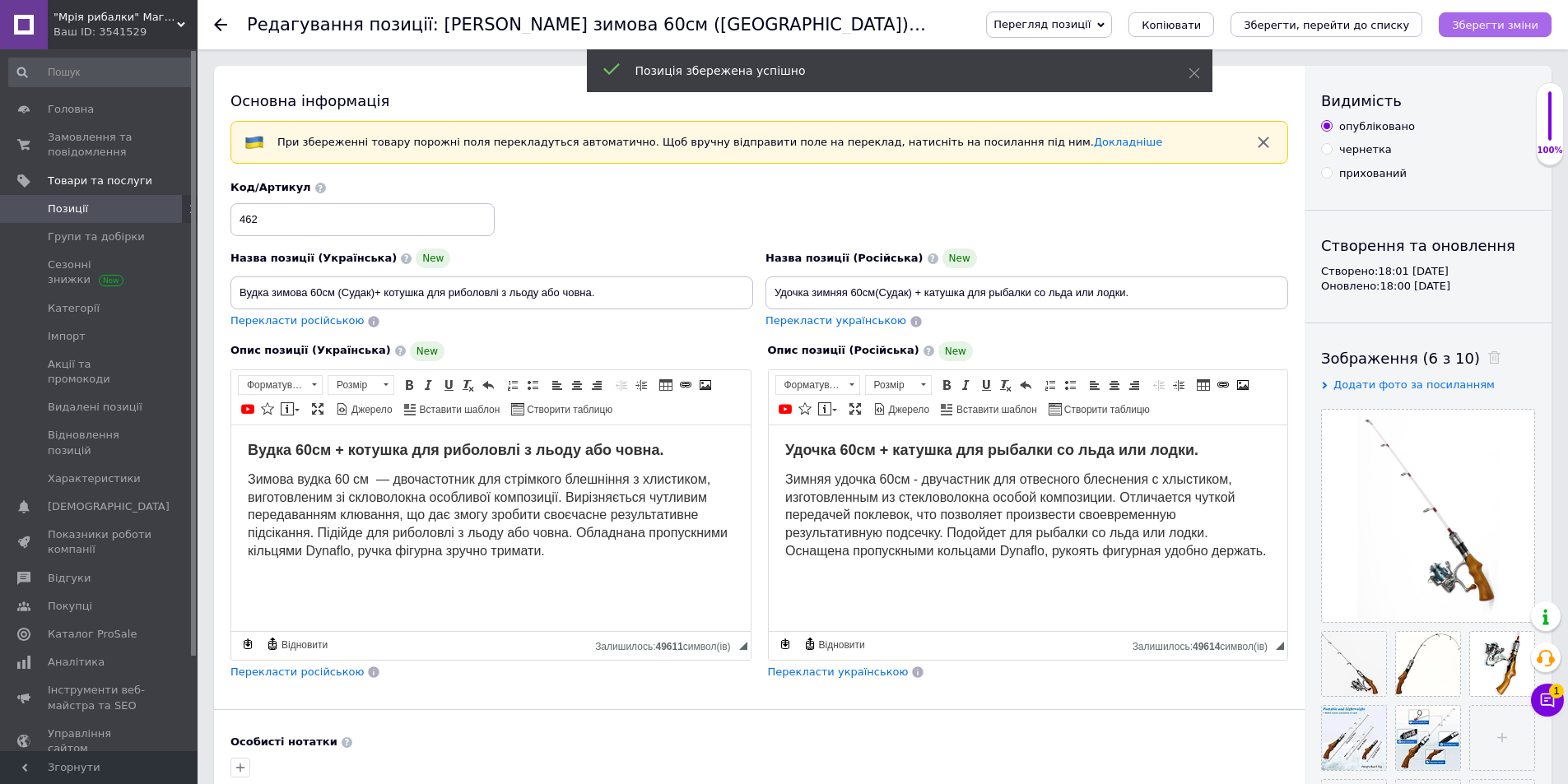
click at [1505, 27] on icon "Зберегти зміни" at bounding box center [1494, 25] width 86 height 13
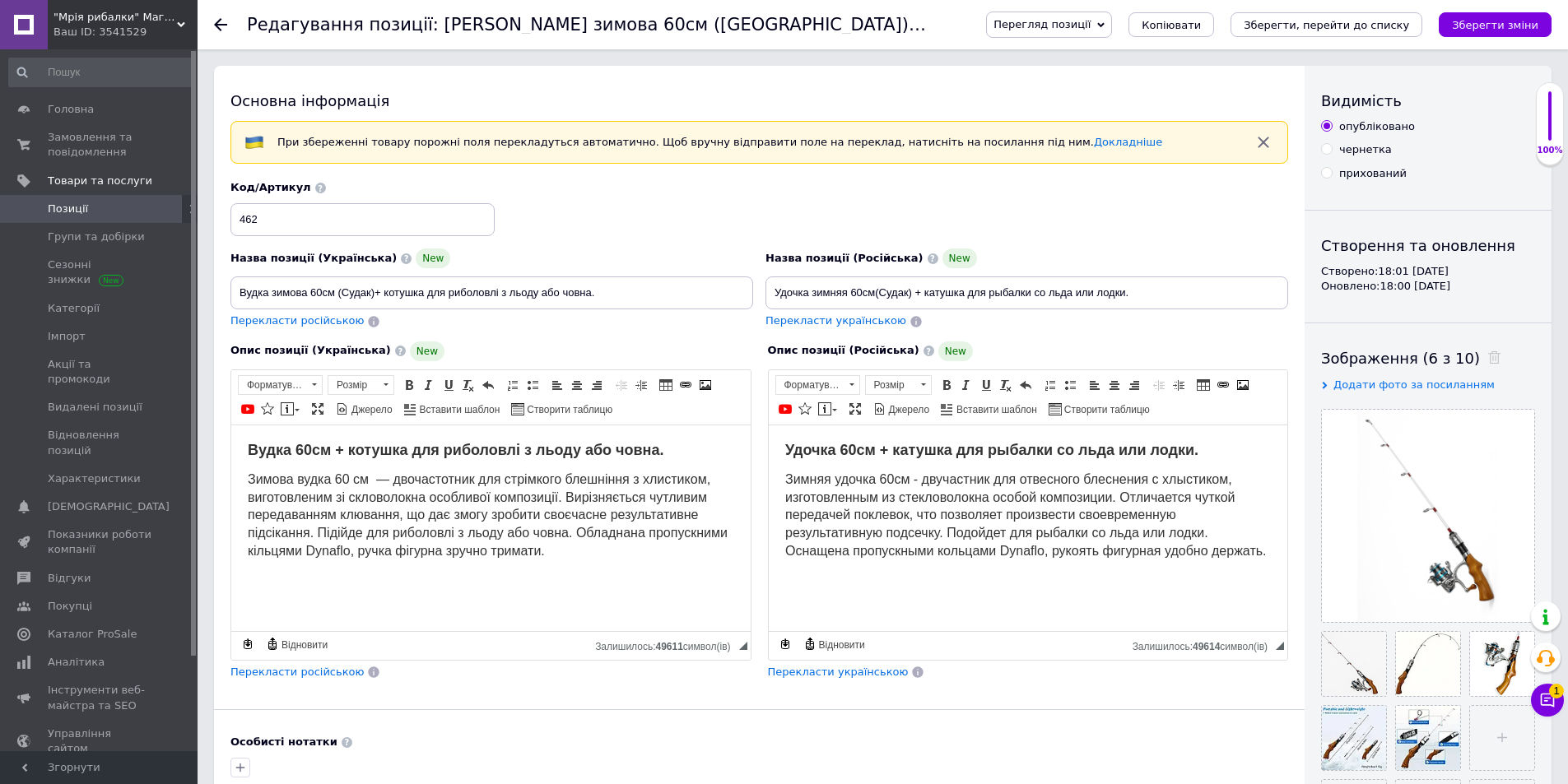
click at [1091, 23] on span "Перегляд позиції" at bounding box center [1042, 24] width 97 height 13
click at [1100, 84] on li "Зберегти та переглянути на маркетплейсі" at bounding box center [1115, 78] width 258 height 23
click at [1552, 688] on span "1" at bounding box center [1556, 691] width 15 height 15
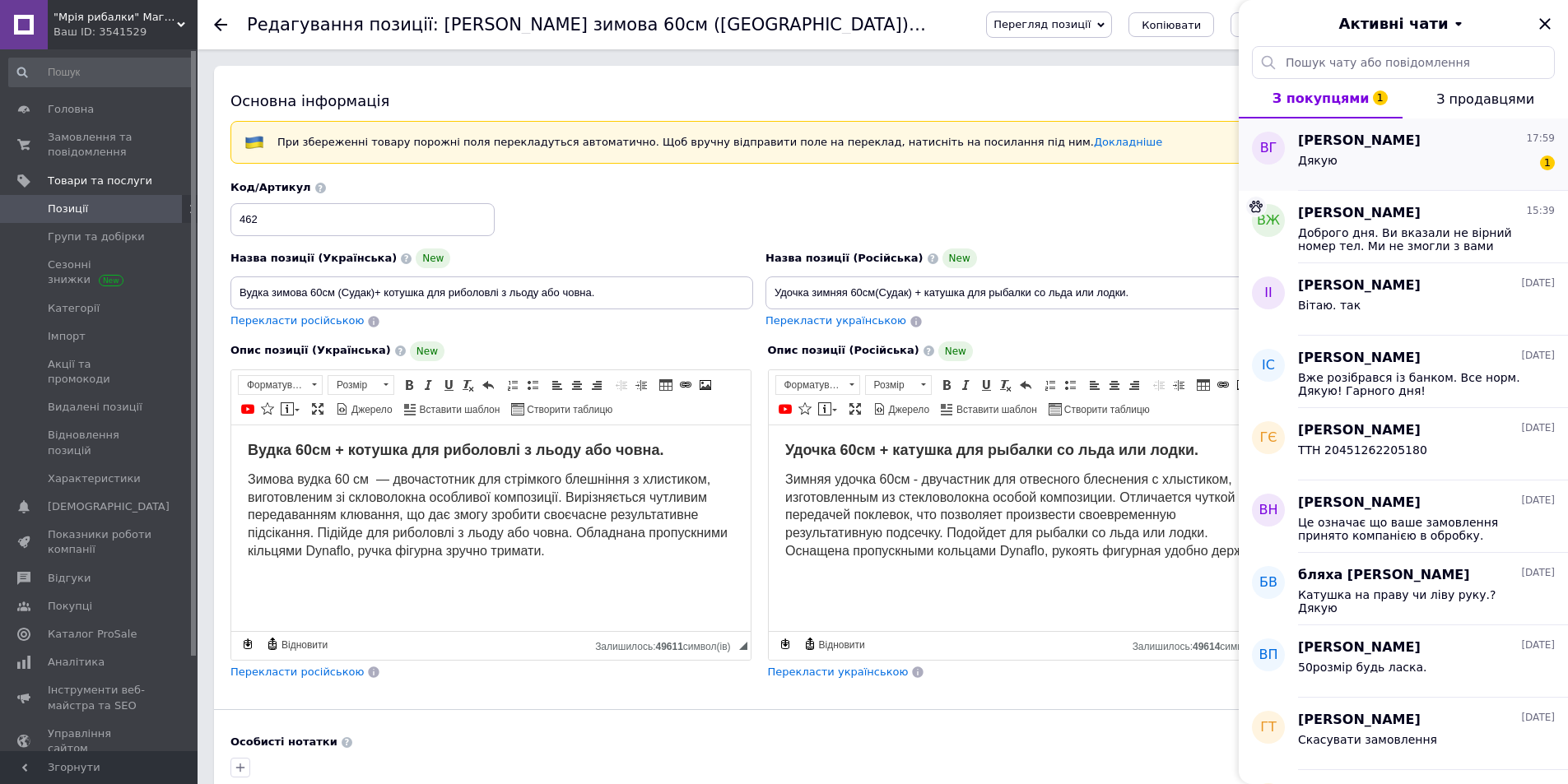
click at [1414, 160] on div "Дякую 1" at bounding box center [1426, 164] width 257 height 26
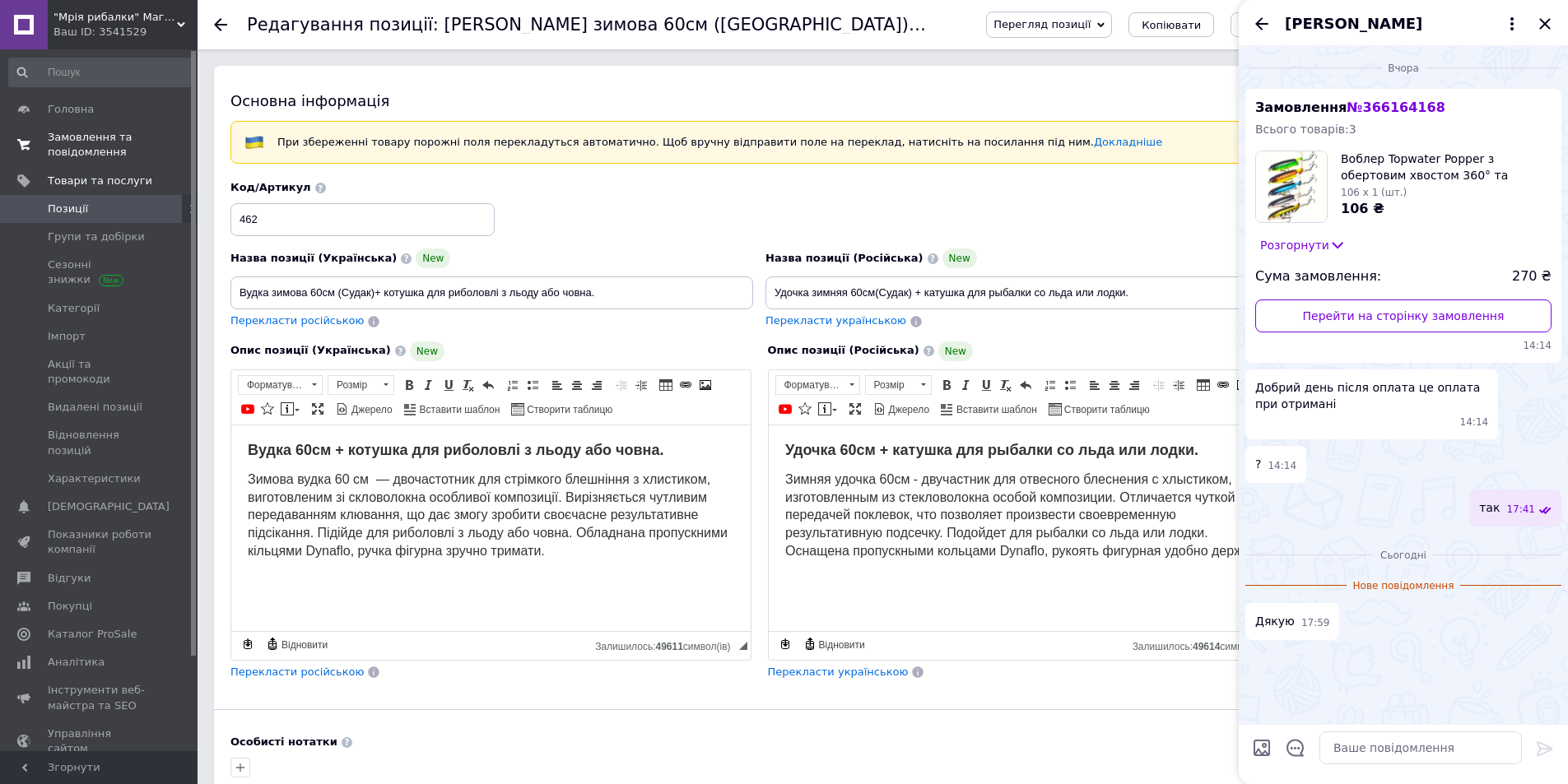
click at [60, 138] on span "Замовлення та повідомлення" at bounding box center [100, 144] width 105 height 29
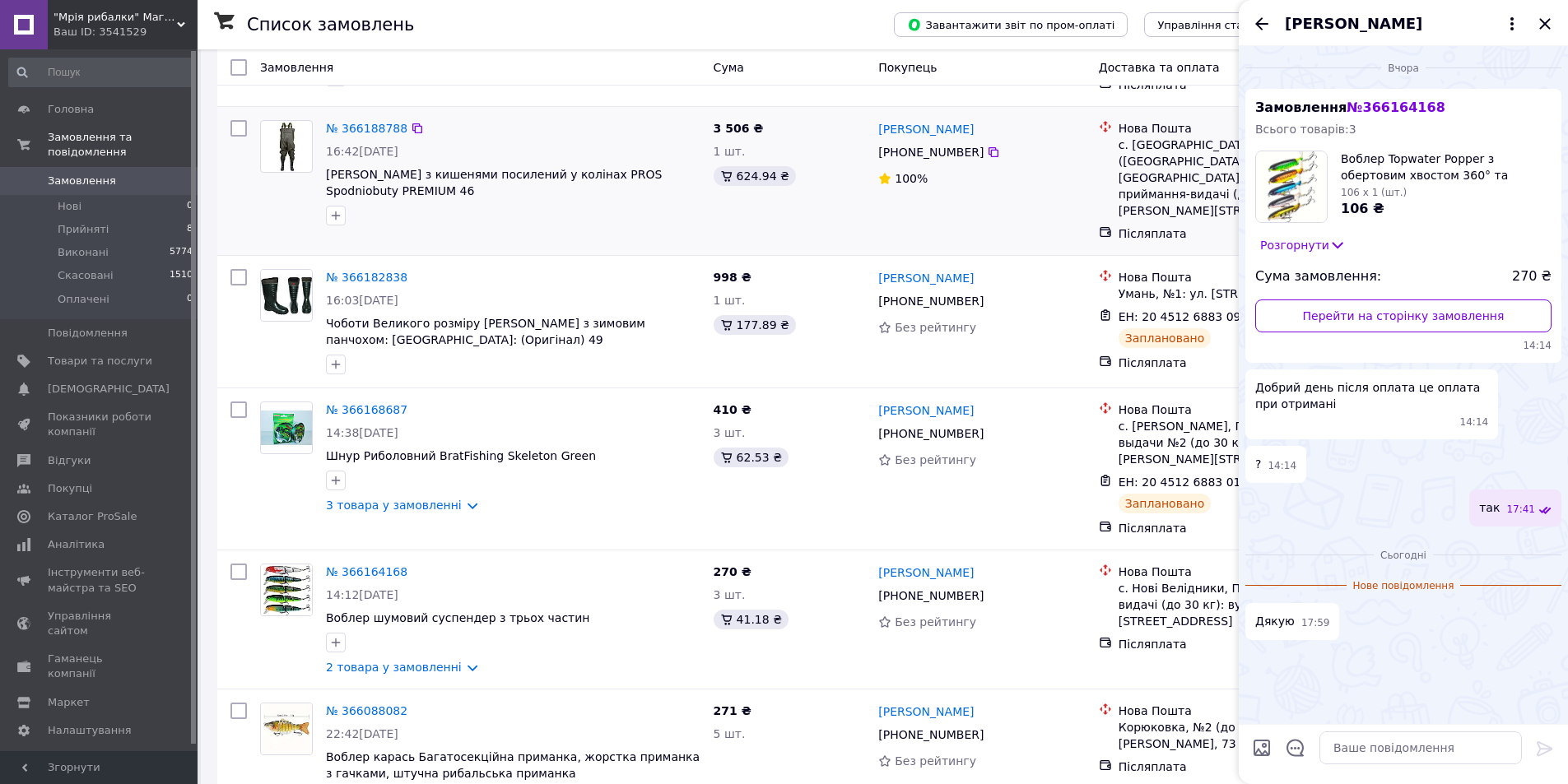
scroll to position [987, 0]
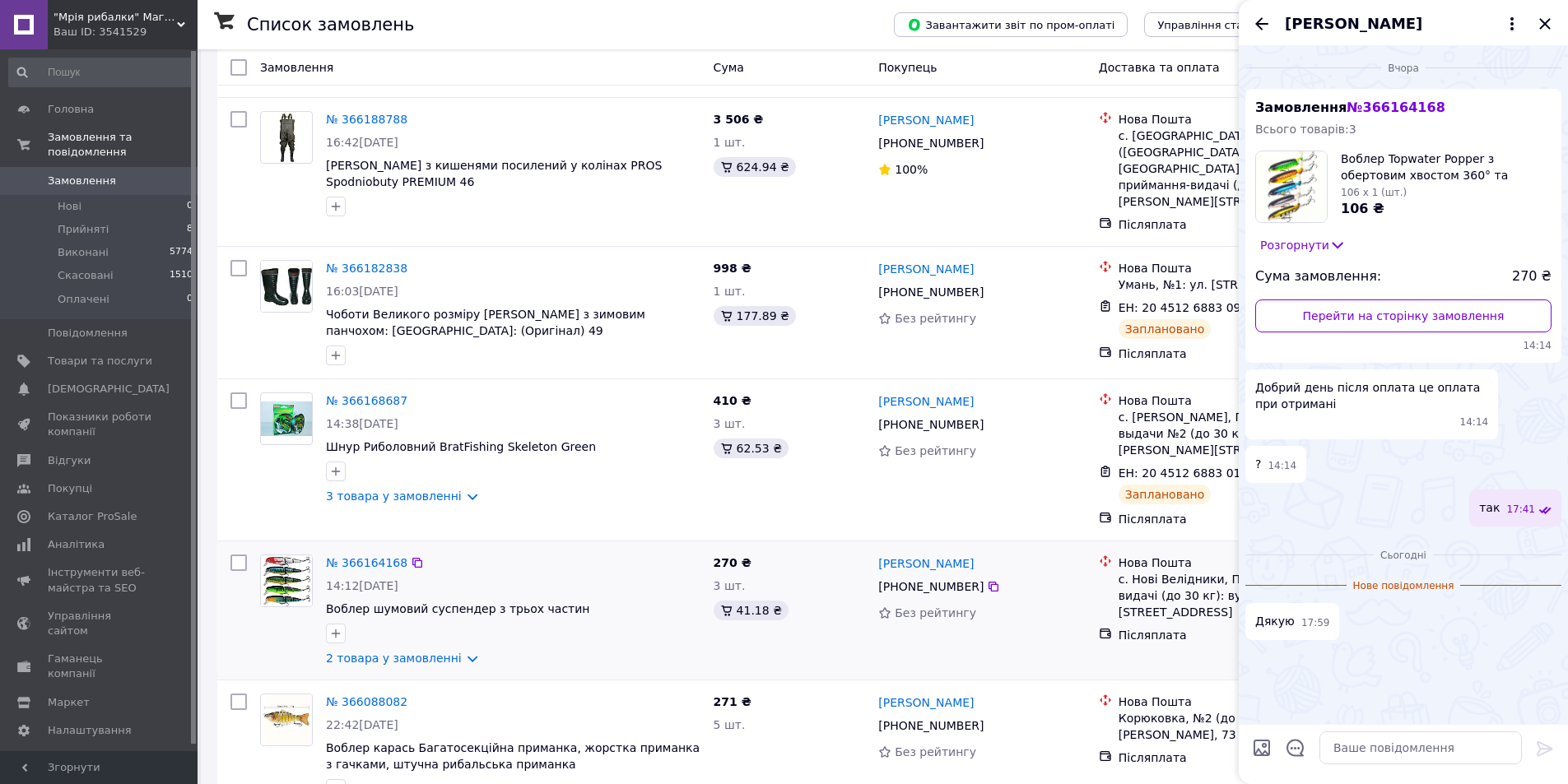
click at [831, 554] on div "270 ₴ 3 шт. 41.18 ₴" at bounding box center [789, 610] width 165 height 125
click at [1541, 28] on icon "Закрити" at bounding box center [1544, 23] width 11 height 11
